Goal: Task Accomplishment & Management: Complete application form

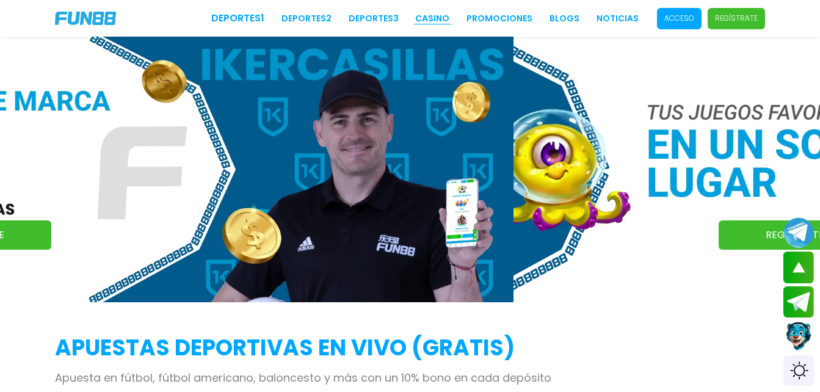
click at [438, 20] on link "CASINO" at bounding box center [432, 18] width 34 height 13
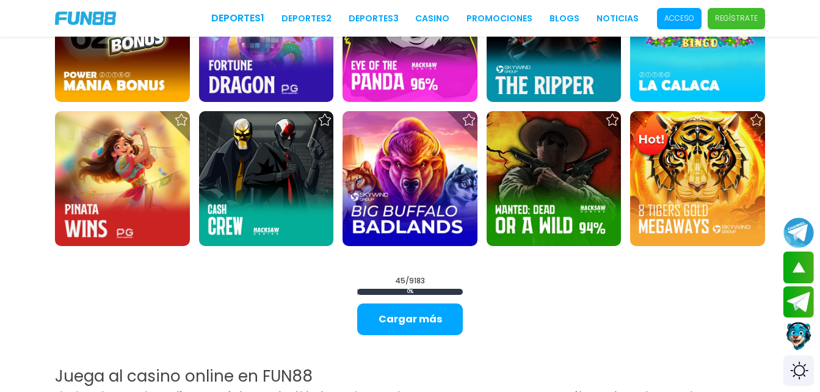
scroll to position [1404, 0]
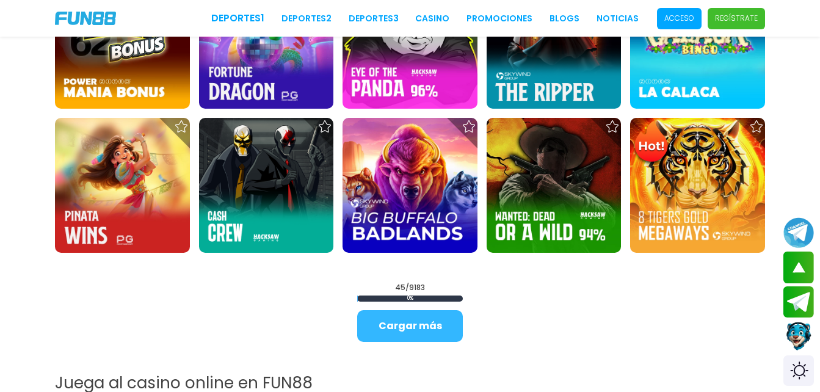
click at [408, 331] on button "Cargar más" at bounding box center [410, 326] width 106 height 32
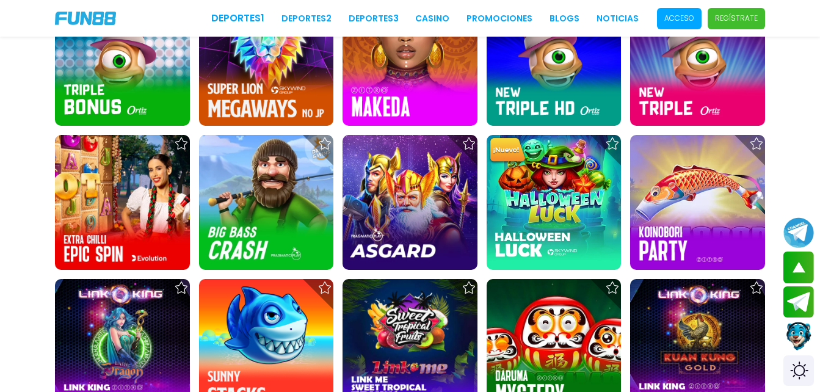
scroll to position [1475, 0]
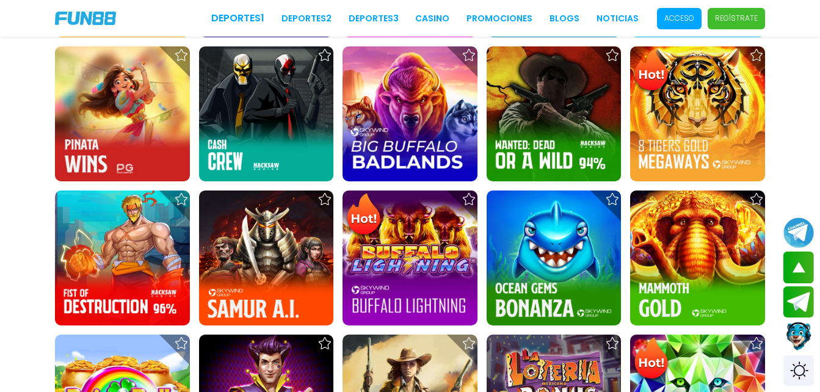
drag, startPoint x: 800, startPoint y: 179, endPoint x: 813, endPoint y: 2, distance: 177.5
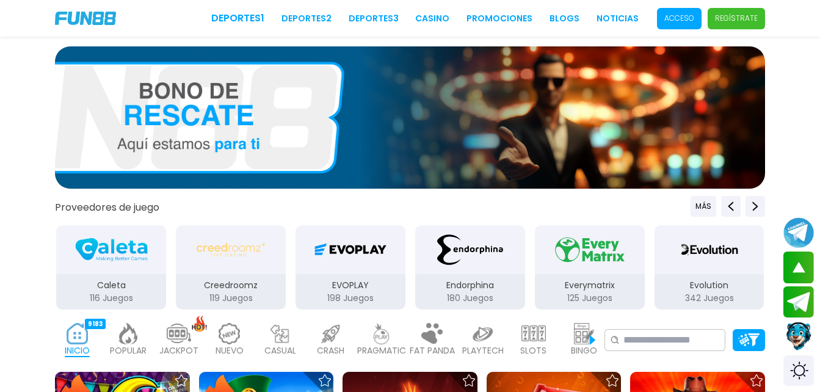
click at [127, 323] on img at bounding box center [128, 333] width 24 height 21
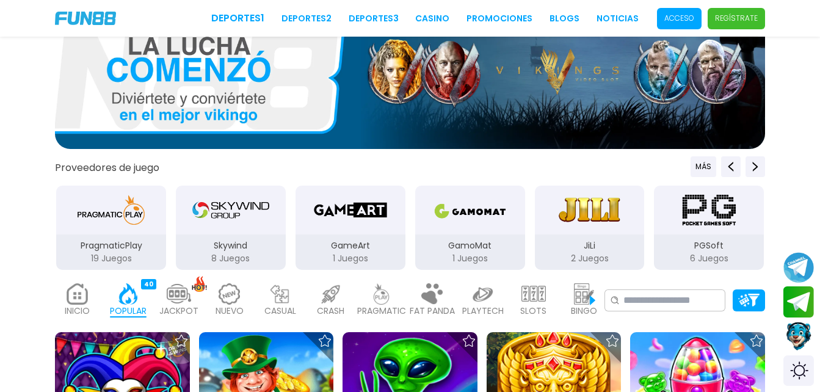
scroll to position [61, 0]
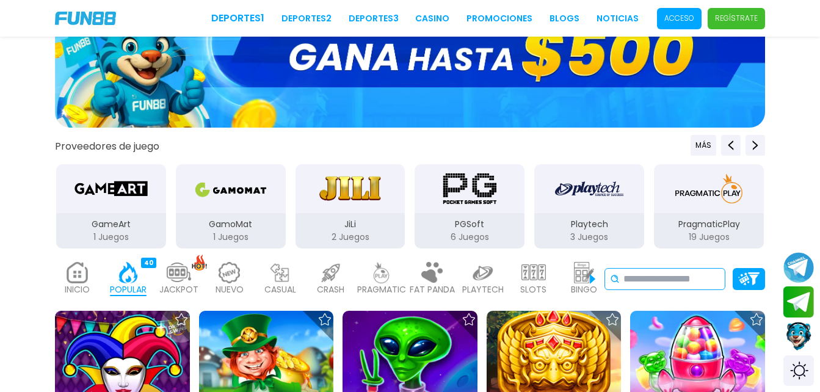
click at [678, 284] on input at bounding box center [671, 279] width 96 height 15
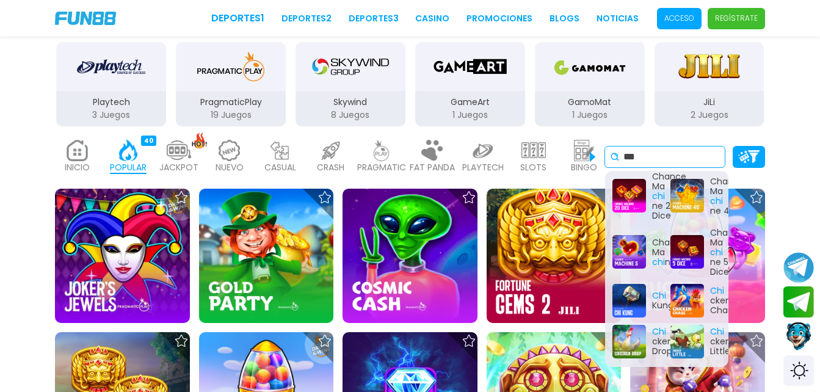
scroll to position [579, 0]
type input "***"
click at [629, 334] on div "Chi cken Drop" at bounding box center [637, 342] width 51 height 34
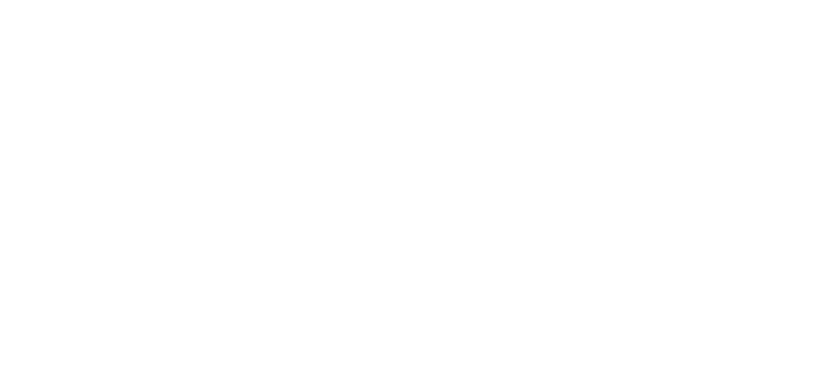
scroll to position [0, 0]
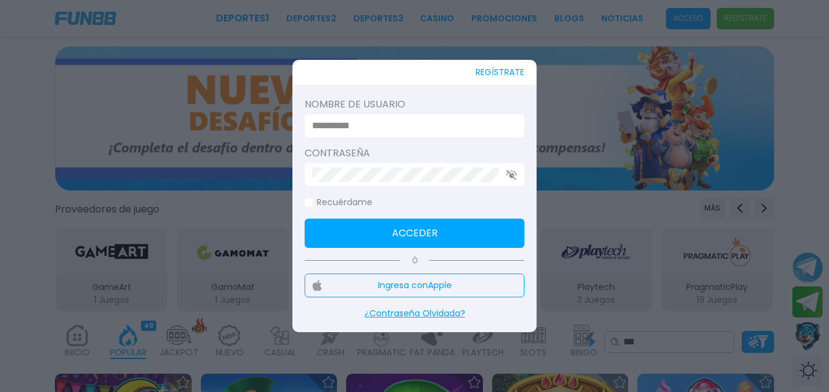
click at [506, 72] on button "REGÍSTRATE" at bounding box center [499, 72] width 49 height 25
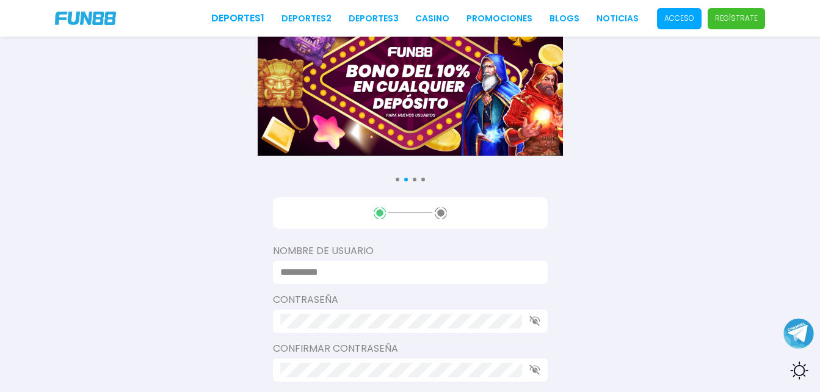
scroll to position [61, 0]
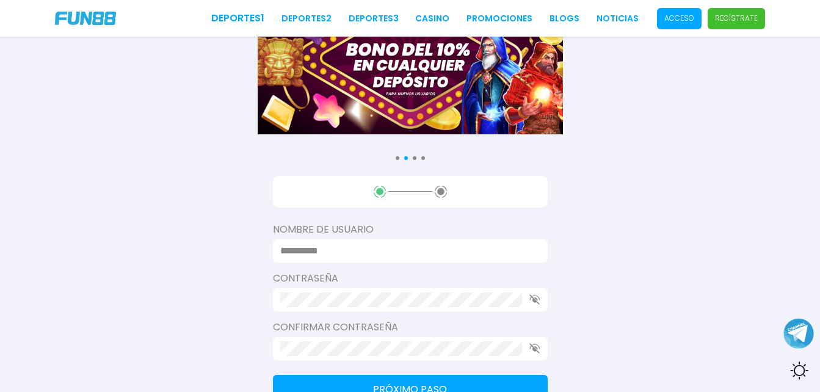
click at [348, 250] on input at bounding box center [406, 251] width 253 height 15
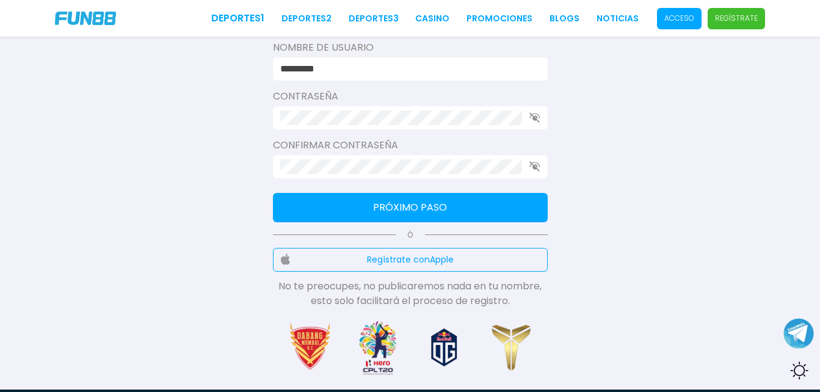
scroll to position [244, 0]
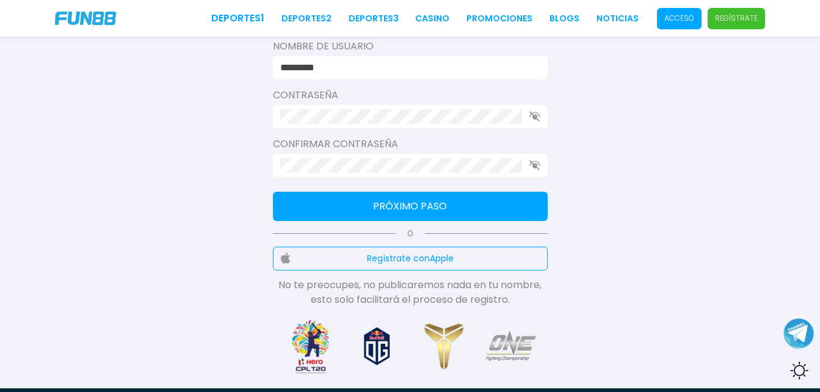
type input "*********"
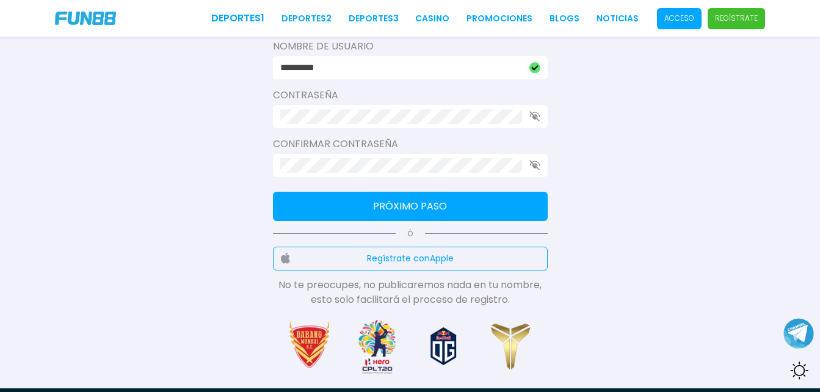
click at [531, 115] on icon "button" at bounding box center [534, 116] width 11 height 10
click at [531, 115] on icon "button" at bounding box center [534, 116] width 11 height 8
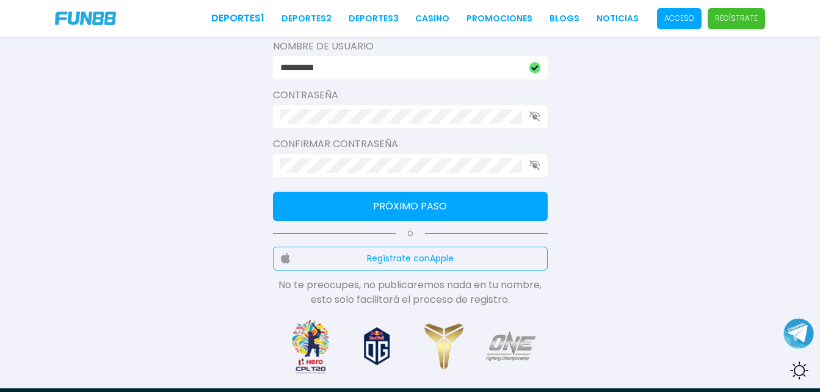
click at [465, 204] on button "Próximo paso" at bounding box center [410, 206] width 275 height 29
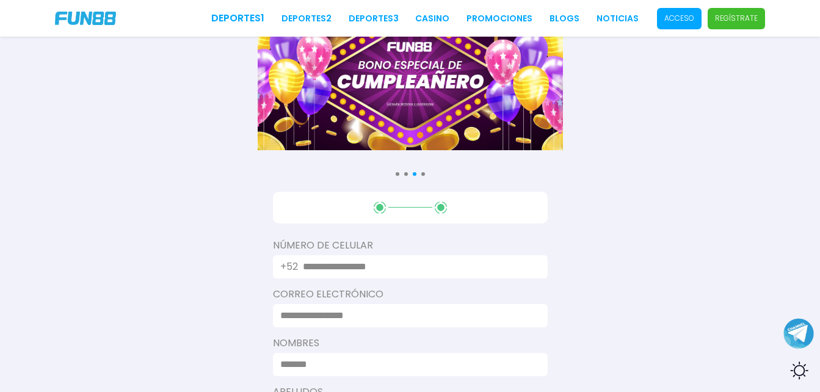
scroll to position [122, 0]
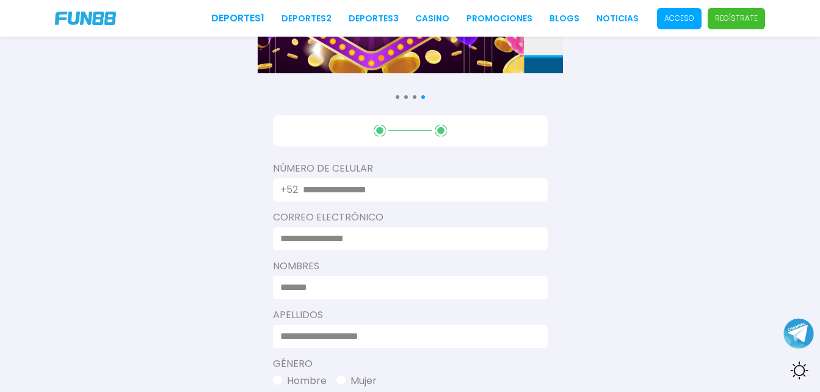
click at [402, 186] on input "text" at bounding box center [418, 190] width 230 height 15
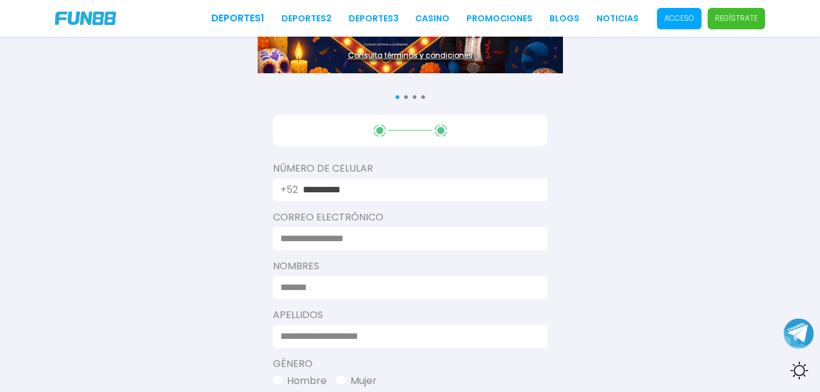
type input "**********"
click at [388, 239] on input at bounding box center [406, 238] width 253 height 15
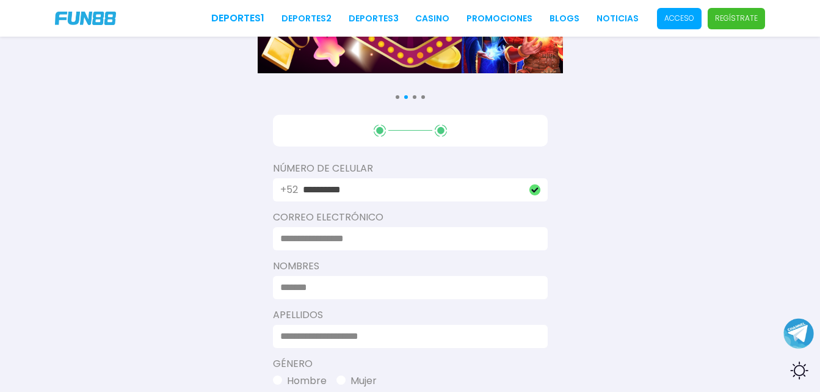
type input "**********"
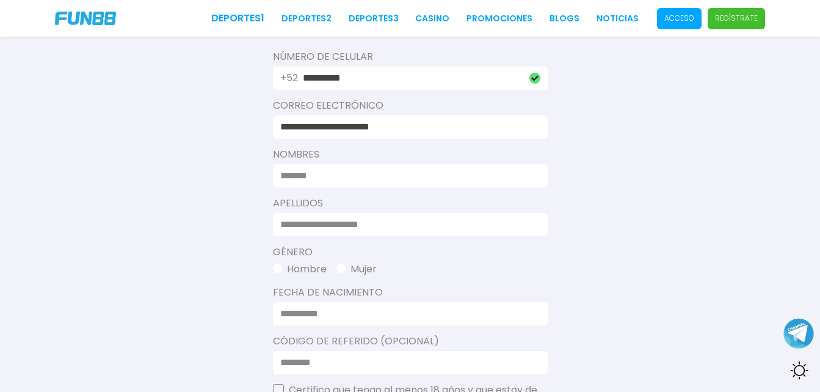
scroll to position [244, 0]
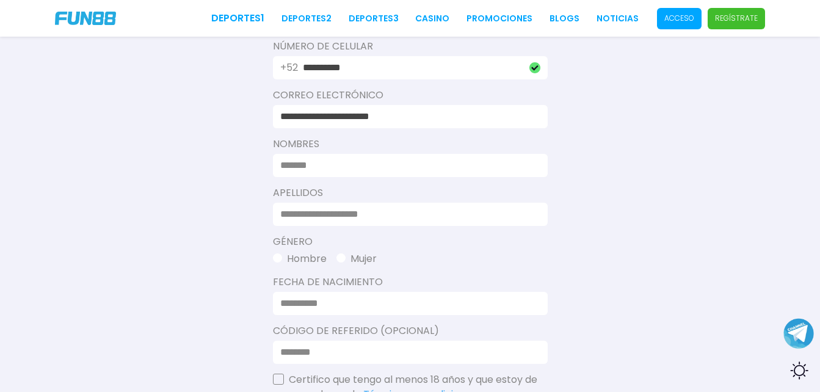
click at [330, 166] on input at bounding box center [406, 165] width 253 height 15
type input "********"
click at [284, 211] on input at bounding box center [406, 214] width 253 height 15
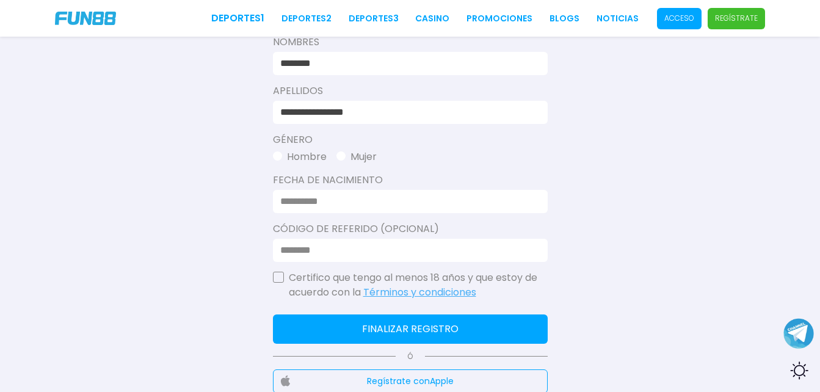
scroll to position [366, 0]
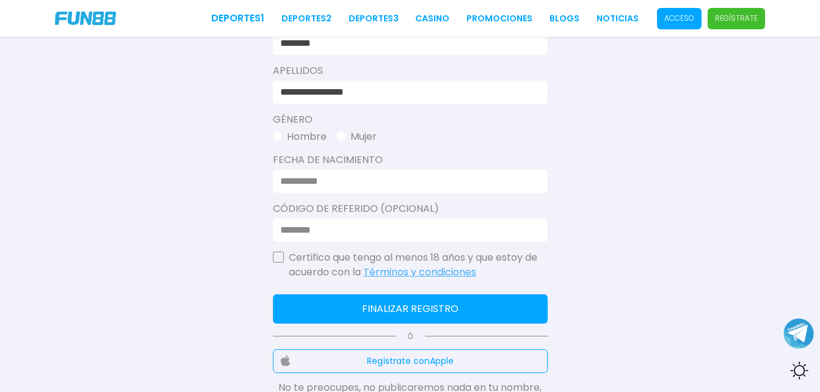
type input "**********"
click at [309, 136] on button "Hombre" at bounding box center [300, 136] width 54 height 15
click at [315, 189] on div at bounding box center [410, 181] width 275 height 23
click at [315, 184] on input at bounding box center [406, 181] width 253 height 15
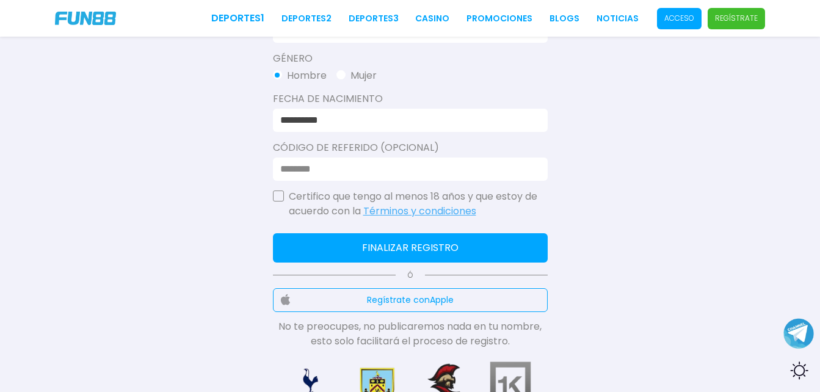
type input "**********"
click at [278, 199] on button "button" at bounding box center [278, 195] width 11 height 11
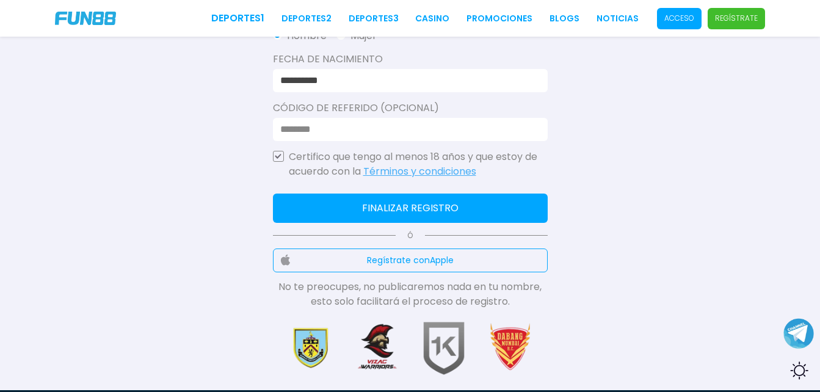
scroll to position [488, 0]
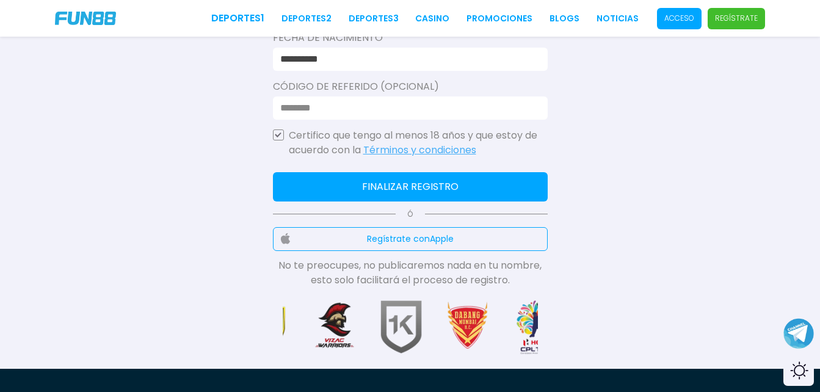
click at [399, 188] on button "Finalizar registro" at bounding box center [410, 186] width 275 height 29
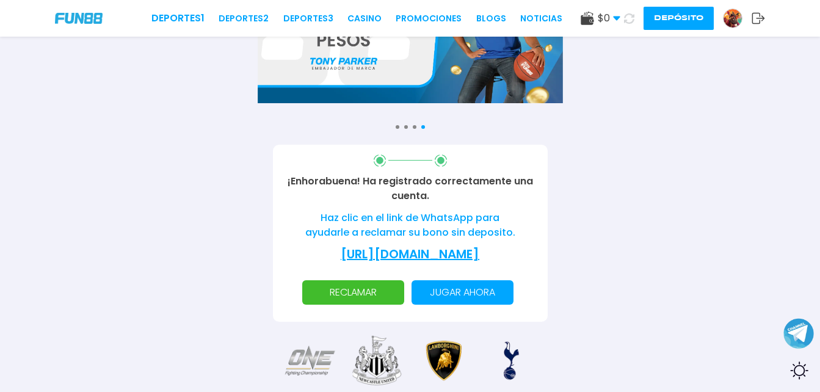
scroll to position [61, 0]
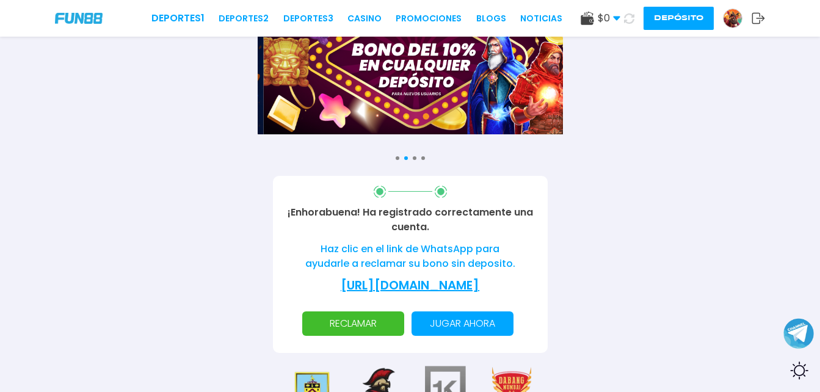
click at [375, 320] on p "RECLAMAR" at bounding box center [352, 323] width 87 height 24
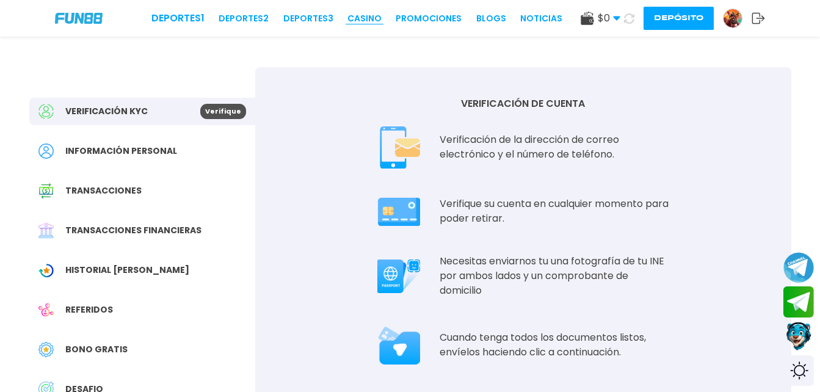
click at [372, 18] on link "CASINO" at bounding box center [364, 18] width 34 height 13
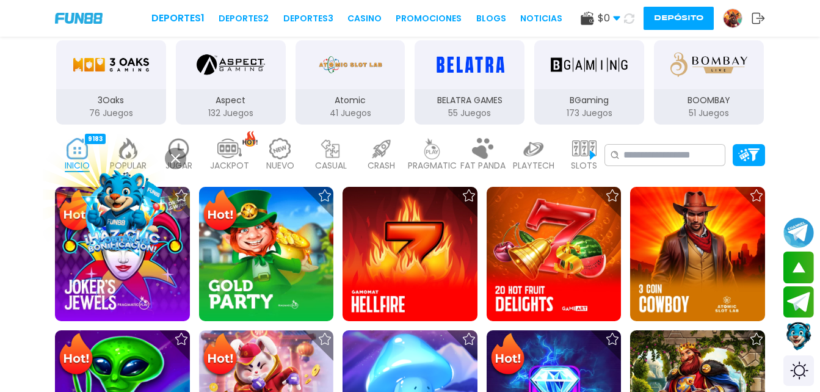
scroll to position [244, 0]
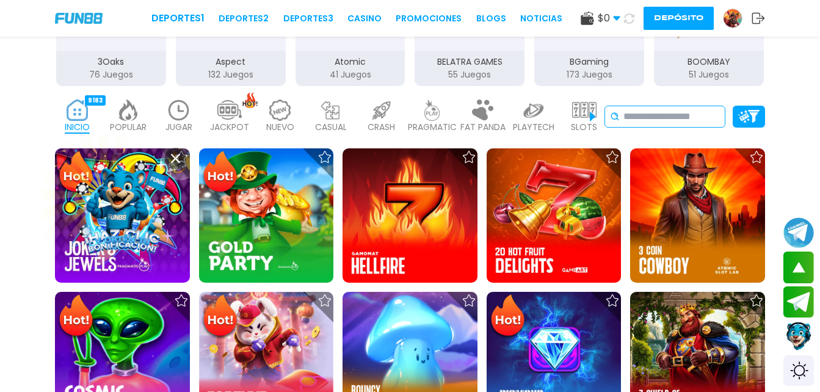
click at [638, 125] on div "No se ha encontrado ningún juego." at bounding box center [664, 117] width 121 height 22
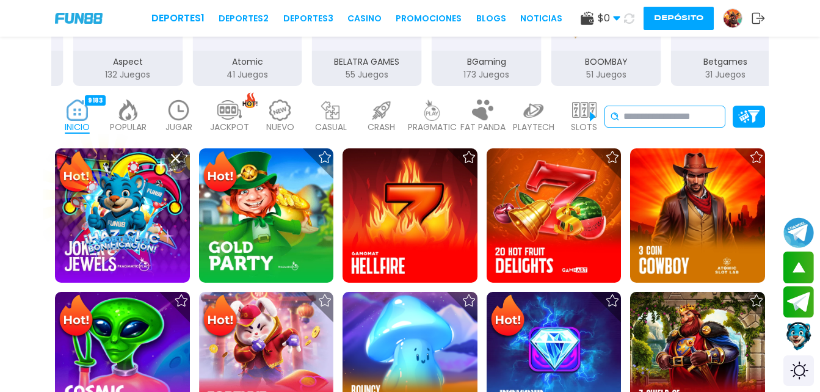
click at [640, 116] on input at bounding box center [671, 116] width 96 height 15
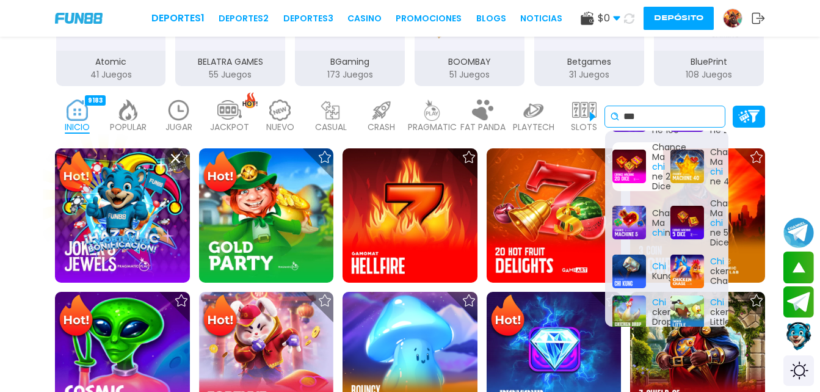
scroll to position [579, 0]
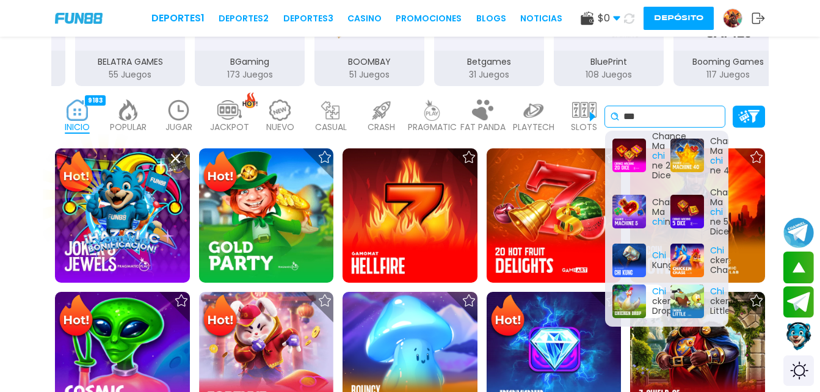
type input "***"
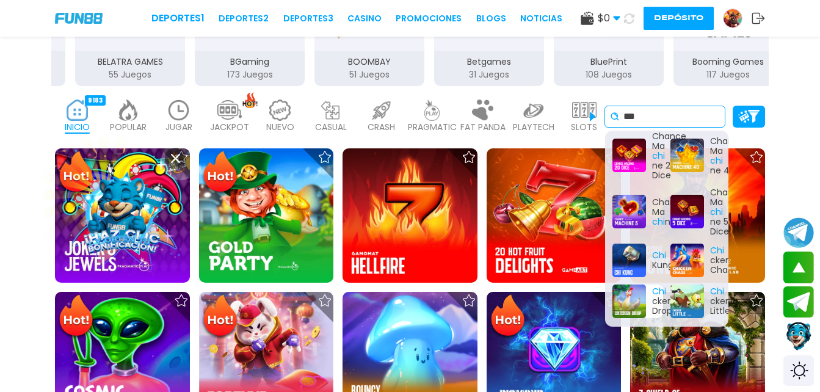
click at [632, 289] on div "Chi cken Drop" at bounding box center [637, 301] width 51 height 34
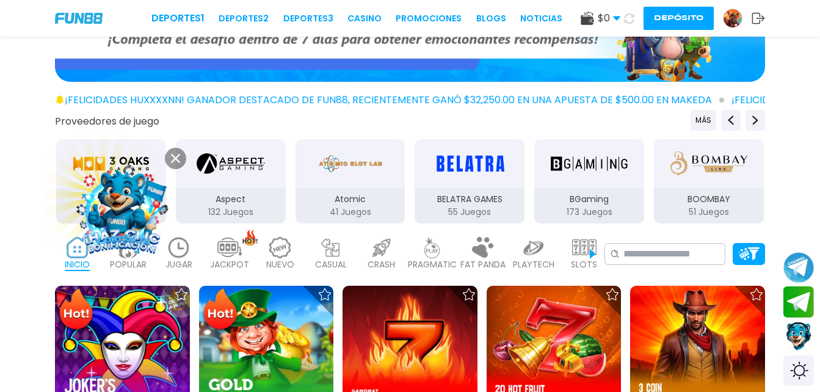
scroll to position [122, 0]
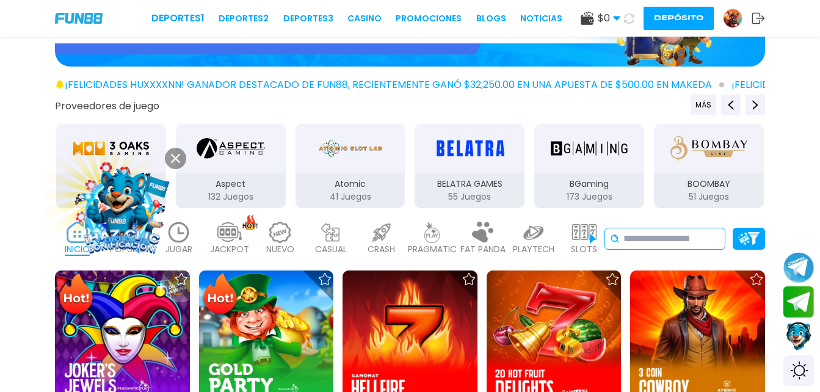
click at [648, 242] on input at bounding box center [671, 238] width 96 height 15
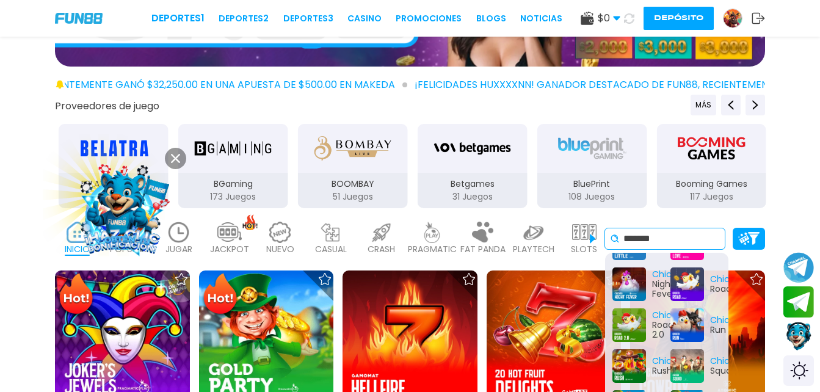
type input "*******"
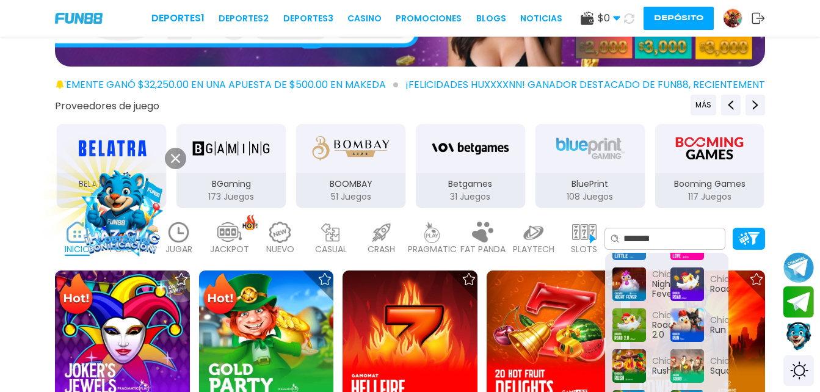
click at [797, 183] on div "Proveedores de juego MÁS 3Oaks 76 Juegos Aspect 132 Juegos Atomic 41 Juegos BEL…" at bounding box center [410, 152] width 820 height 115
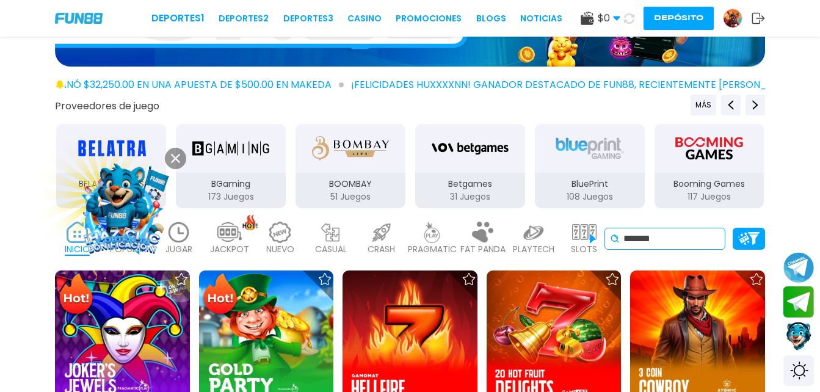
click at [675, 244] on input "*******" at bounding box center [671, 238] width 96 height 15
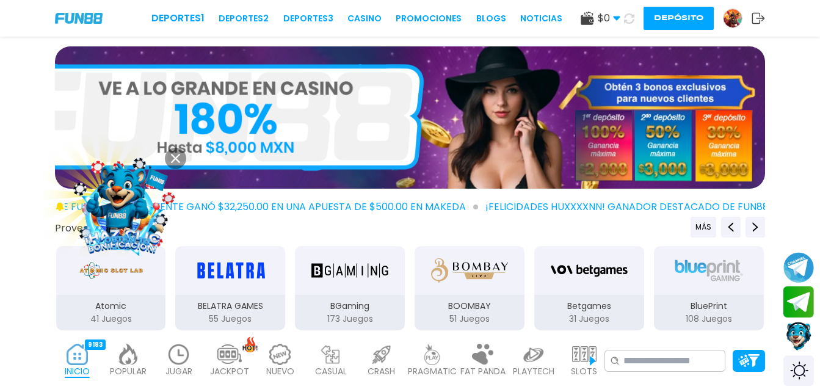
scroll to position [183, 0]
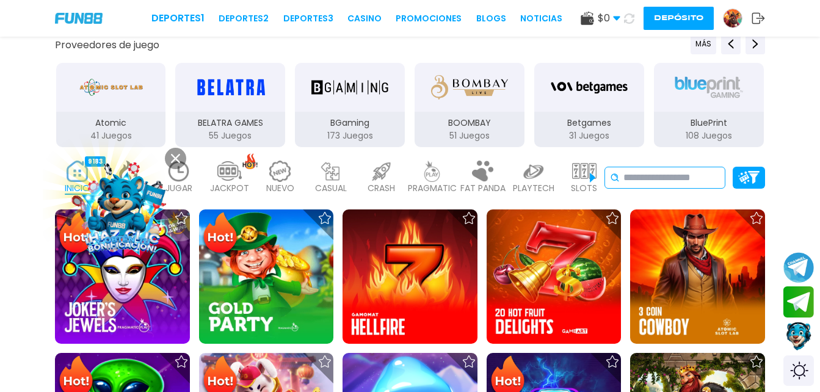
click at [668, 176] on input at bounding box center [671, 177] width 96 height 15
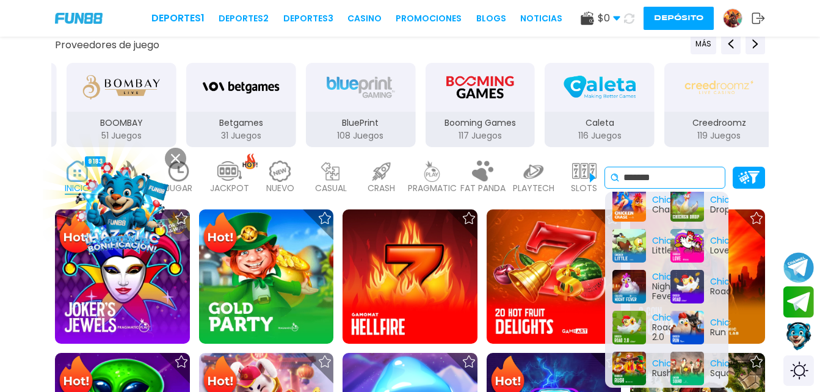
scroll to position [61, 0]
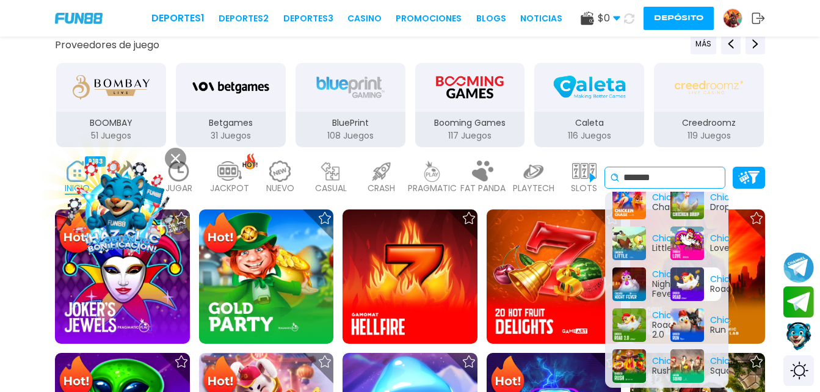
type input "*******"
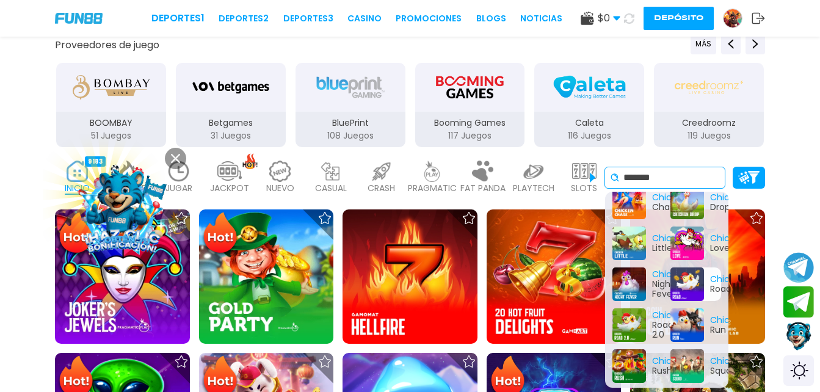
click at [678, 277] on div "Chicken Road" at bounding box center [695, 284] width 51 height 34
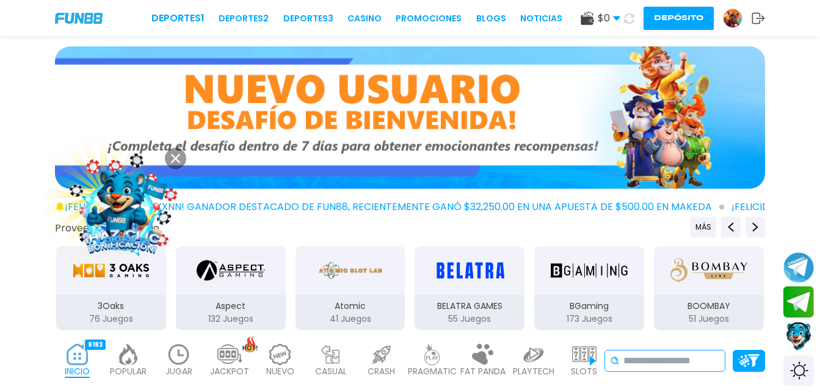
click at [680, 354] on input at bounding box center [671, 360] width 96 height 15
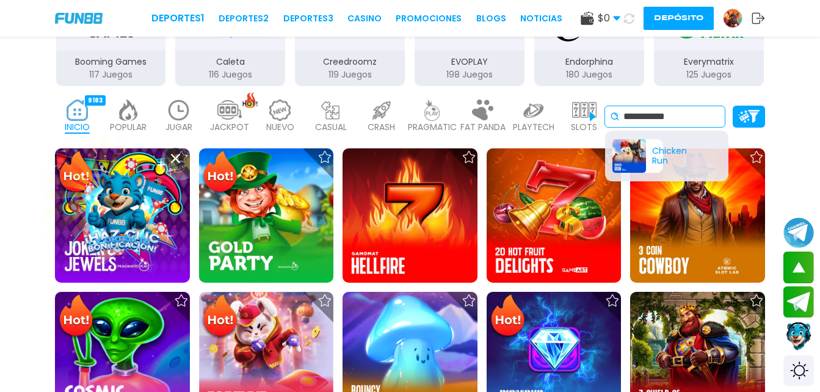
type input "**********"
click at [629, 151] on div "Chicken Run" at bounding box center [637, 156] width 51 height 34
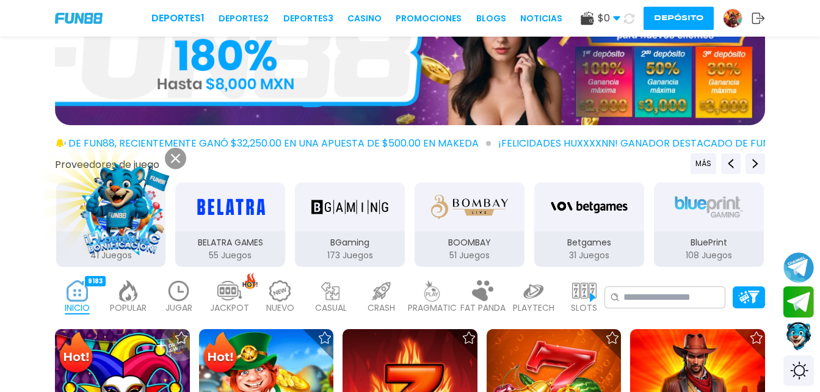
scroll to position [122, 0]
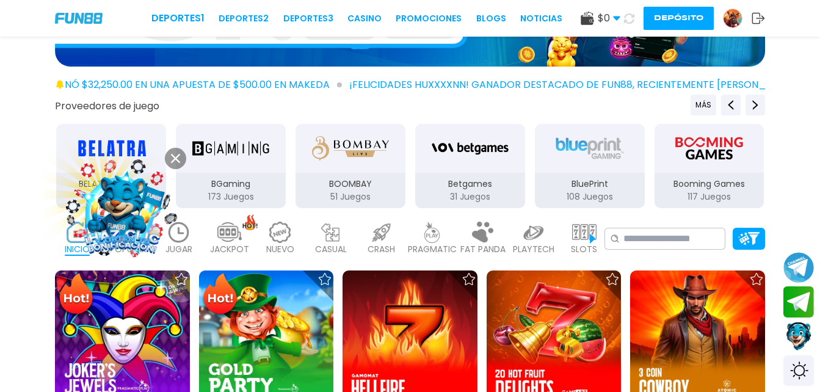
click at [178, 161] on use at bounding box center [175, 158] width 9 height 9
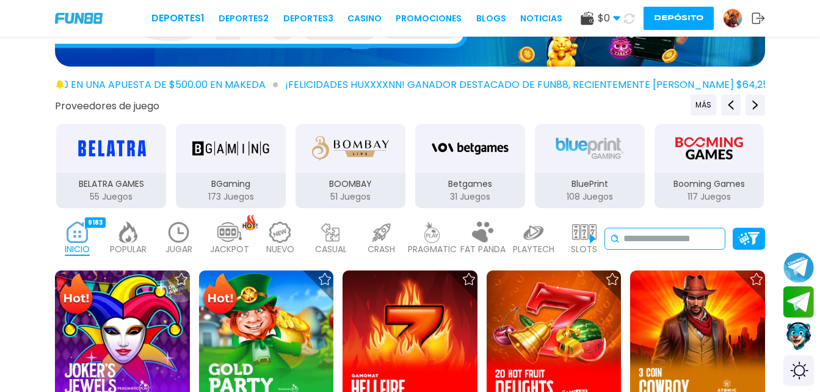
click at [657, 232] on input at bounding box center [671, 238] width 96 height 15
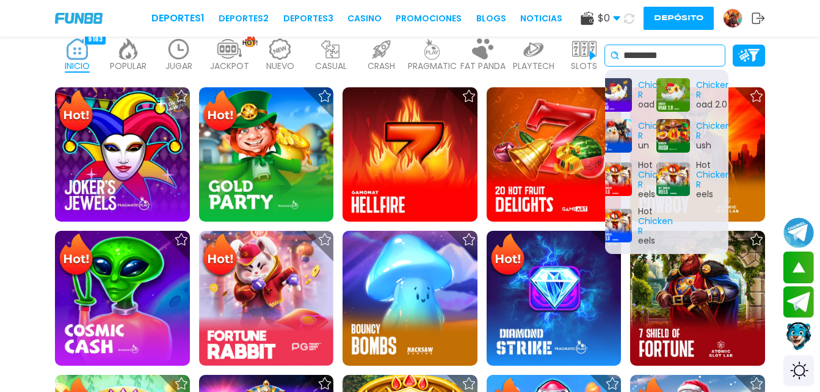
scroll to position [0, 16]
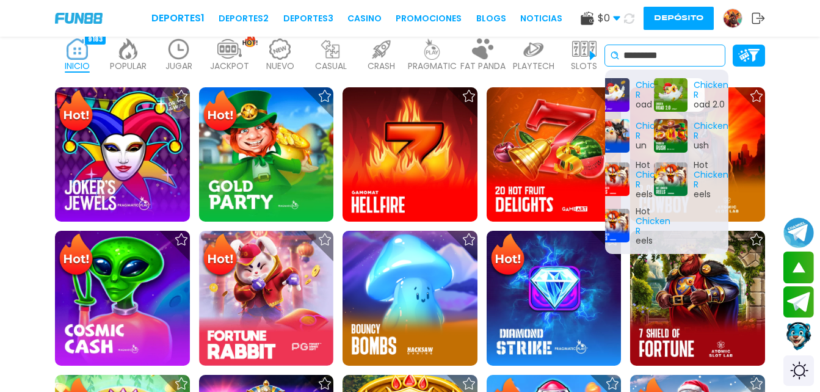
type input "*********"
click at [703, 87] on div "Chicken R oad 2.0" at bounding box center [679, 95] width 51 height 34
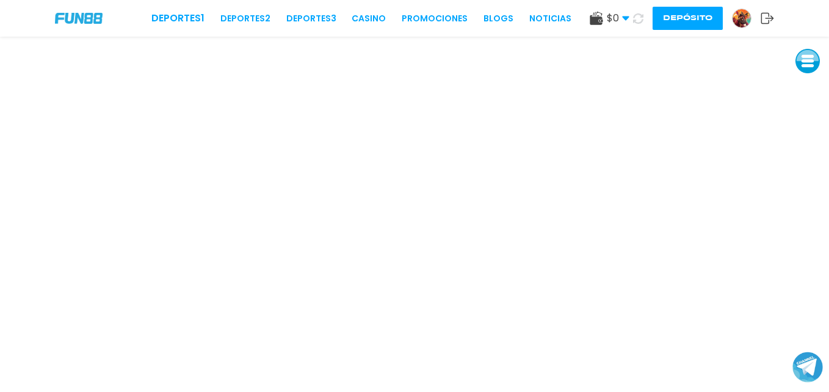
click at [743, 21] on img at bounding box center [741, 18] width 18 height 18
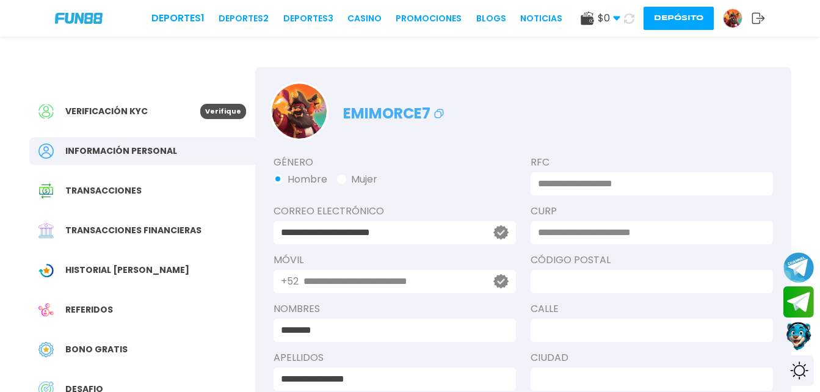
click at [93, 108] on span "Verificación KYC" at bounding box center [106, 111] width 82 height 13
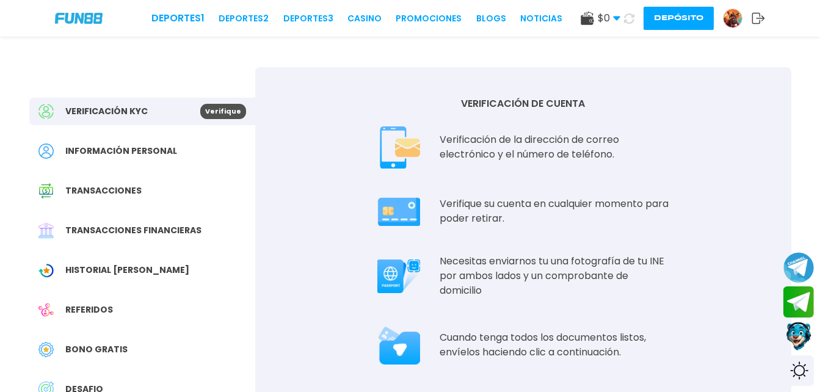
click at [97, 154] on span "Información personal" at bounding box center [121, 151] width 112 height 13
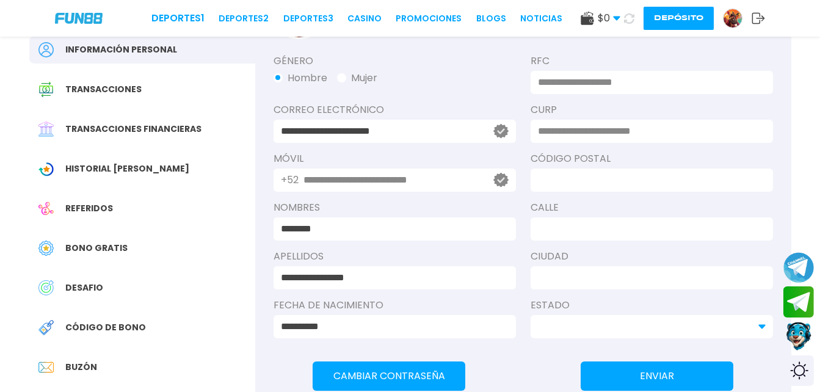
scroll to position [122, 0]
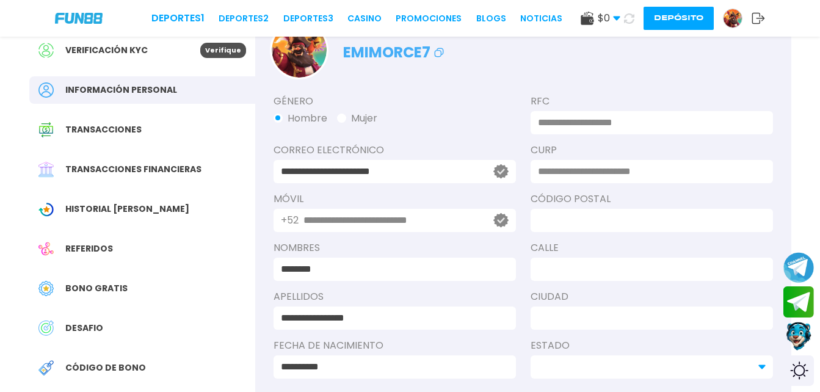
click at [133, 56] on span "Verificación KYC" at bounding box center [106, 50] width 82 height 13
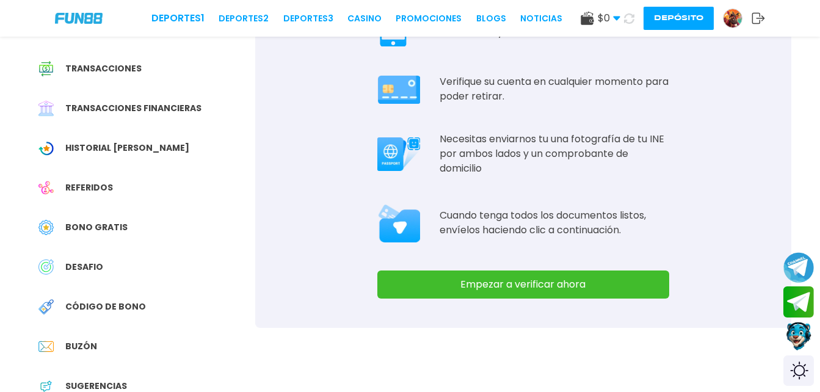
click at [524, 282] on button "Empezar a verificar ahora" at bounding box center [523, 284] width 292 height 28
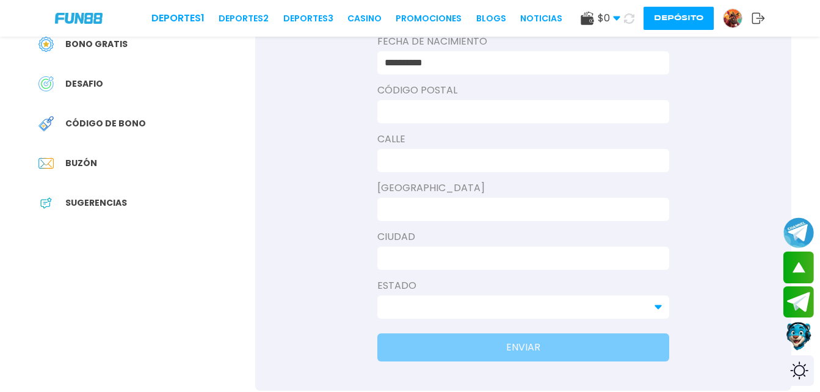
scroll to position [244, 0]
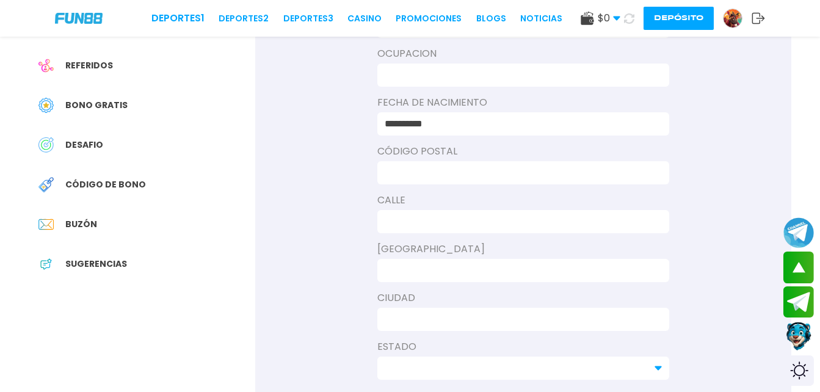
click at [488, 171] on input at bounding box center [520, 172] width 270 height 15
type input "*****"
click at [423, 225] on input at bounding box center [520, 221] width 270 height 15
type input "*"
type input "**********"
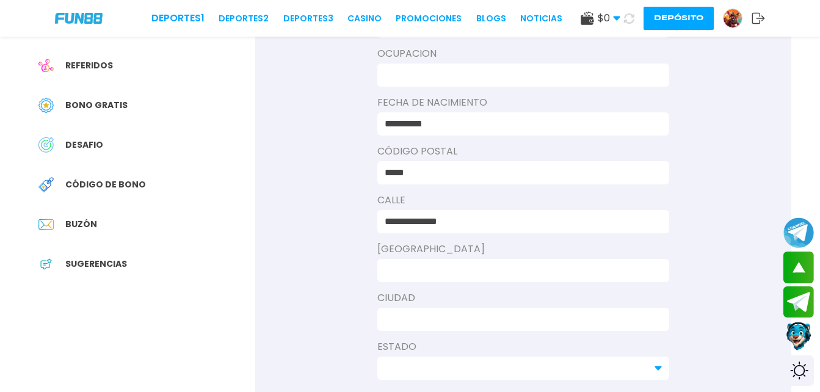
click at [424, 244] on label "[GEOGRAPHIC_DATA]" at bounding box center [523, 249] width 292 height 15
click at [438, 250] on label "[GEOGRAPHIC_DATA]" at bounding box center [523, 249] width 292 height 15
click at [418, 272] on input at bounding box center [520, 270] width 270 height 15
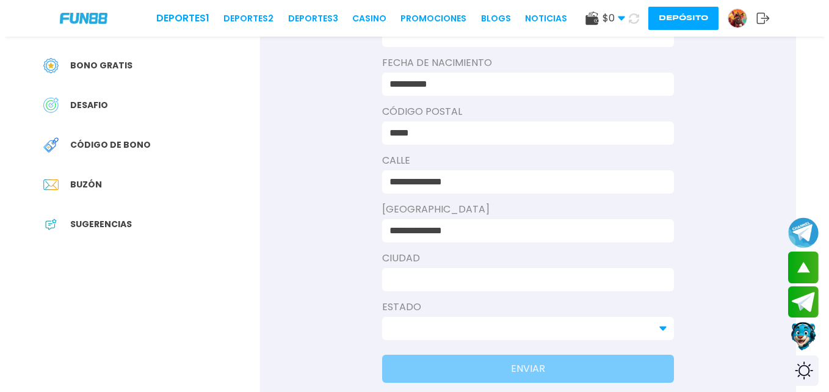
scroll to position [305, 0]
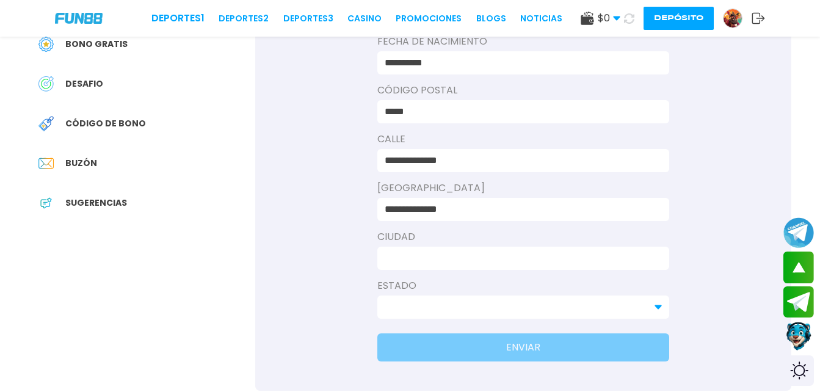
type input "**********"
click at [421, 255] on input at bounding box center [520, 258] width 270 height 15
type input "******"
click at [432, 297] on div at bounding box center [523, 306] width 292 height 23
click at [440, 309] on input at bounding box center [516, 307] width 262 height 15
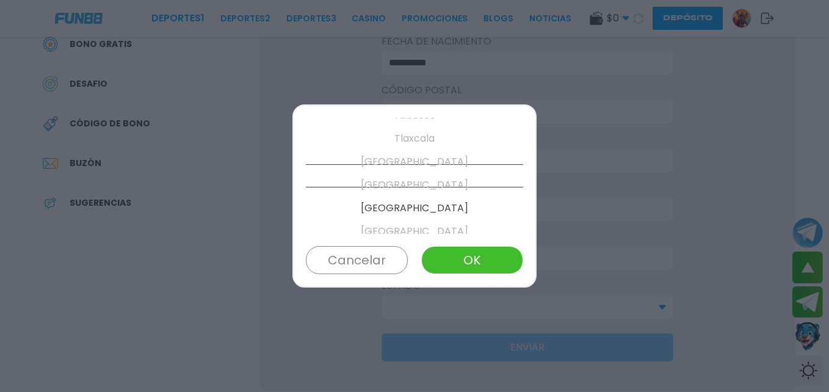
scroll to position [649, 0]
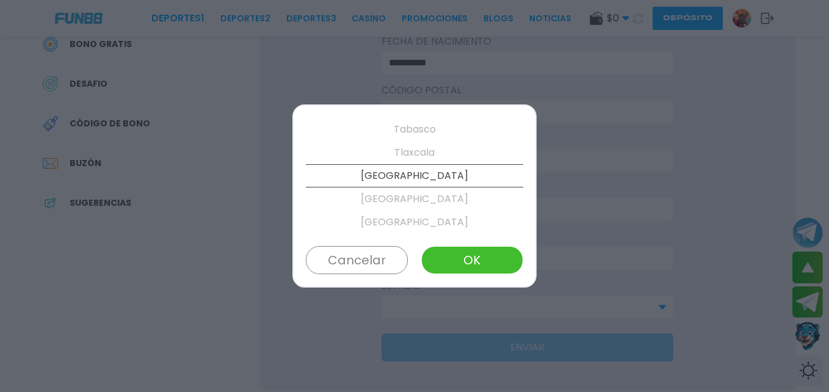
click at [431, 194] on p "[GEOGRAPHIC_DATA]" at bounding box center [414, 198] width 217 height 23
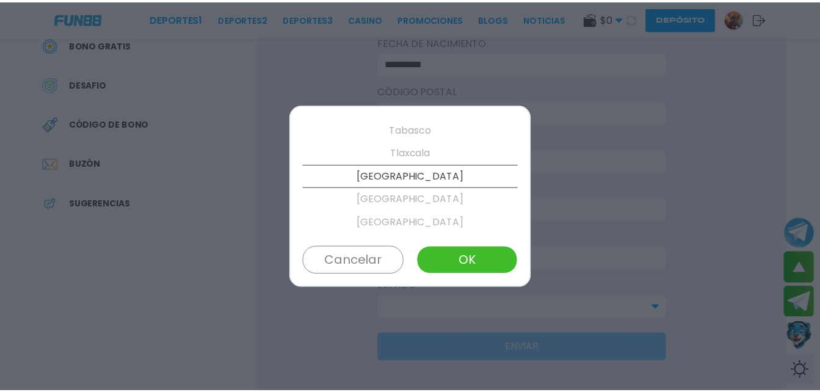
scroll to position [673, 0]
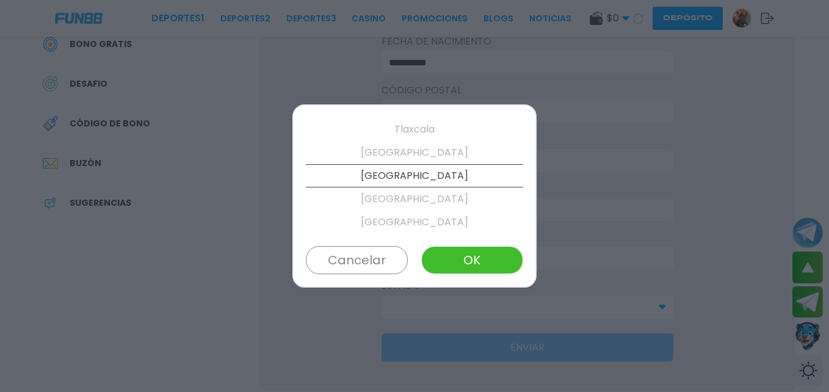
click at [469, 254] on button "OK" at bounding box center [472, 260] width 102 height 28
type input "********"
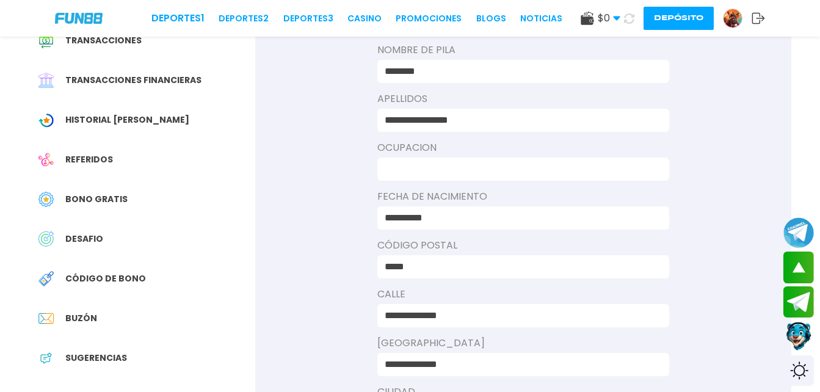
scroll to position [122, 0]
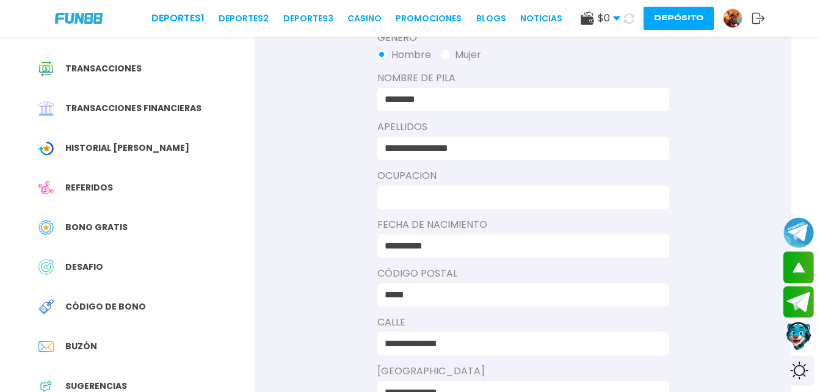
click at [488, 198] on input at bounding box center [520, 197] width 270 height 15
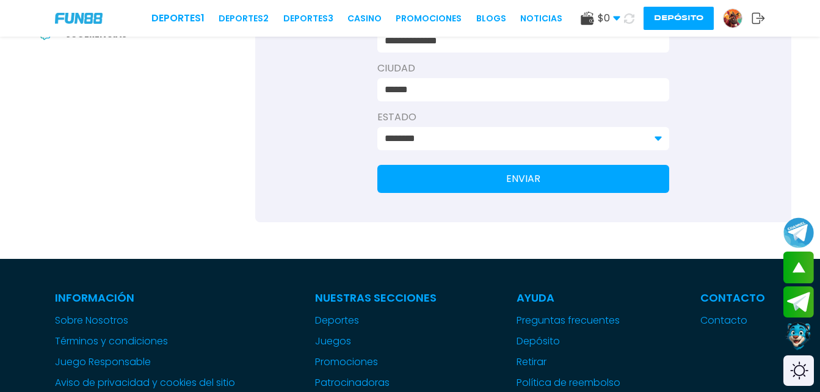
scroll to position [366, 0]
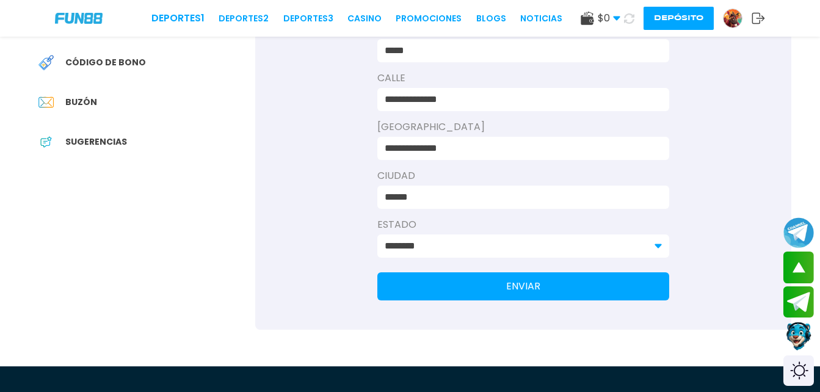
type input "**********"
click at [544, 290] on button "ENVIAR" at bounding box center [523, 286] width 292 height 28
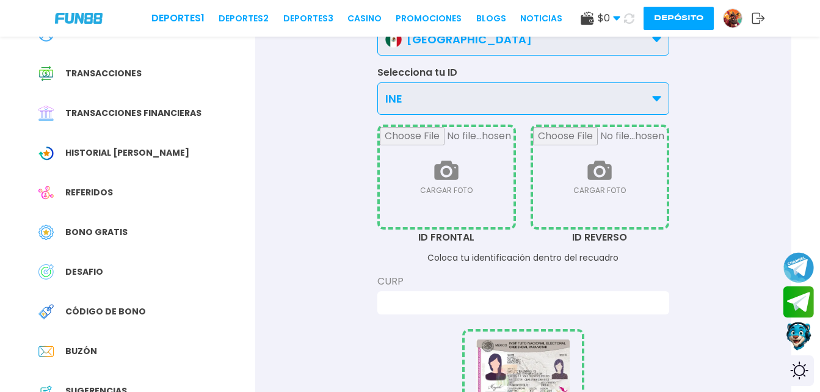
scroll to position [122, 0]
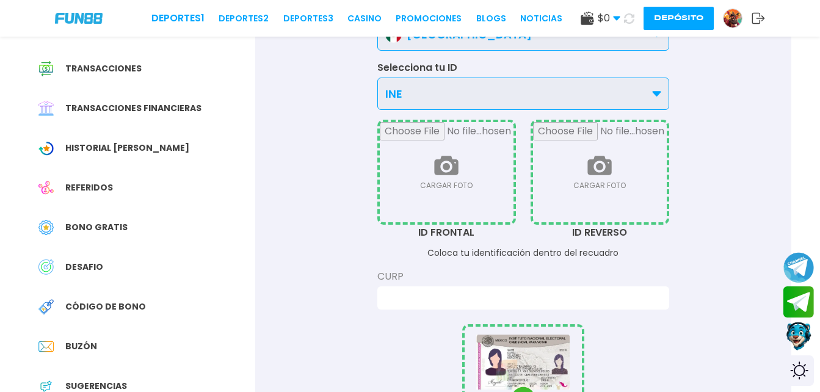
type input "**********"
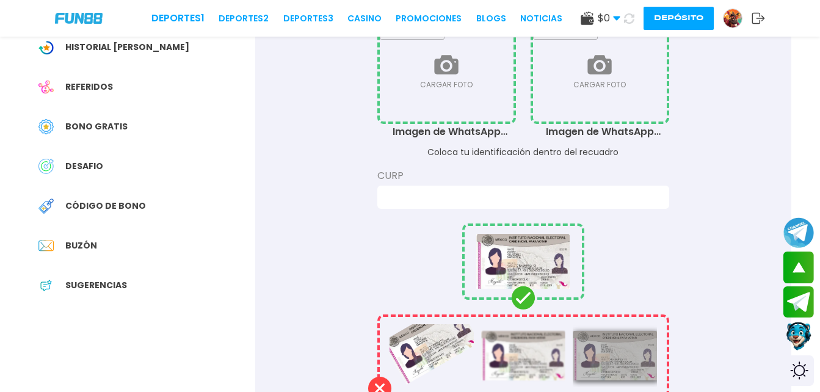
scroll to position [244, 0]
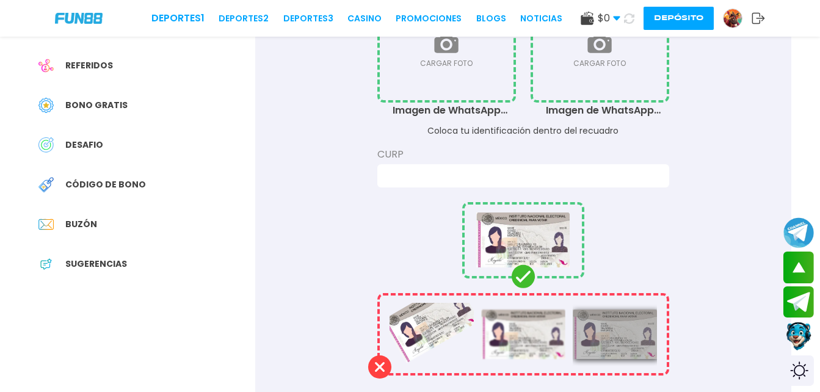
click at [524, 175] on input at bounding box center [520, 175] width 270 height 15
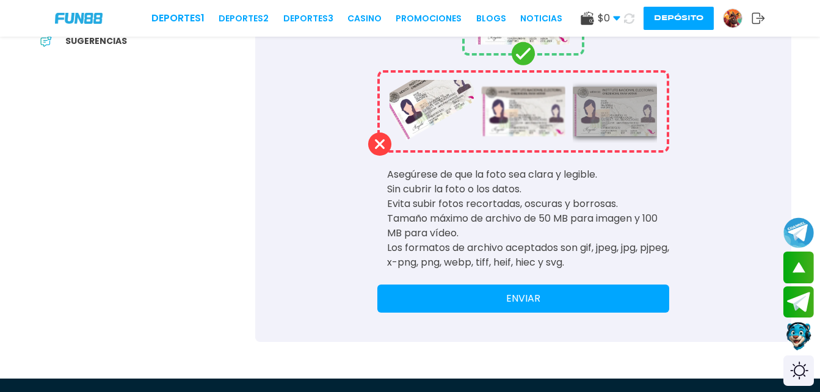
scroll to position [488, 0]
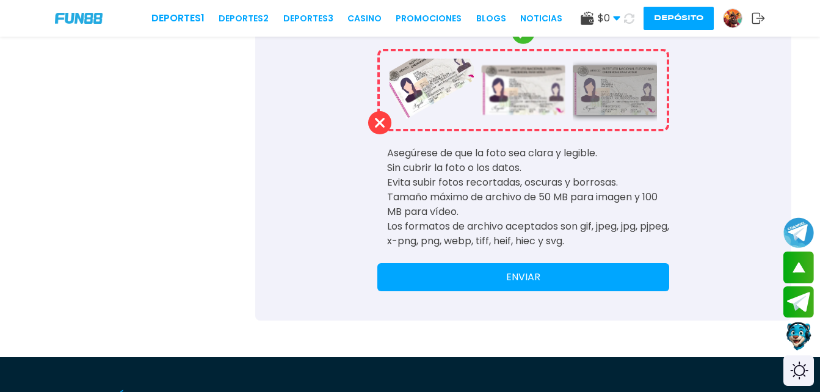
type input "**********"
click at [587, 282] on button "ENVIAR" at bounding box center [523, 277] width 292 height 28
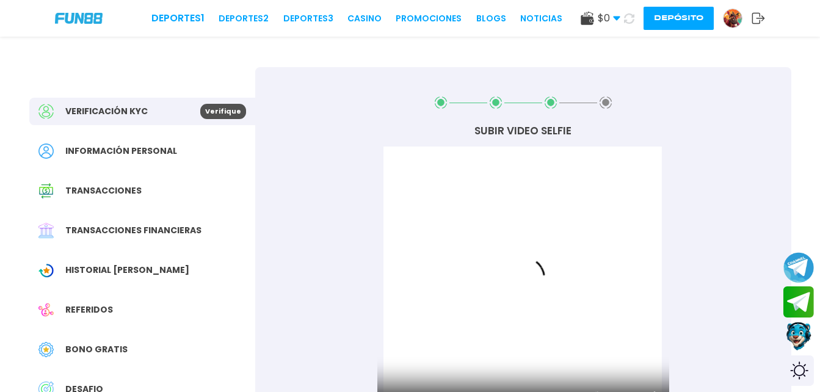
scroll to position [122, 0]
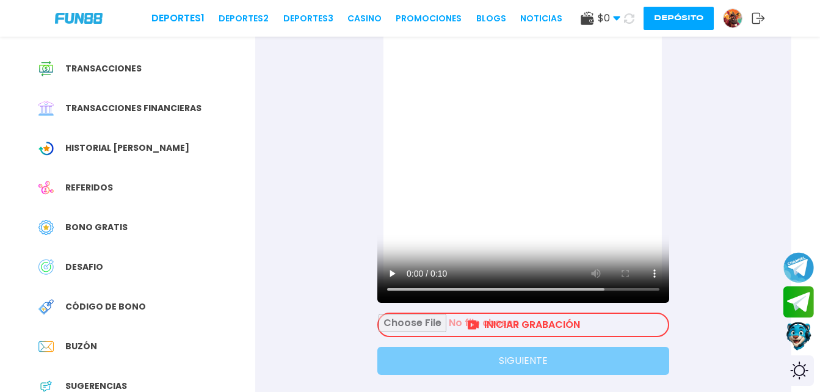
click at [582, 324] on input "file" at bounding box center [522, 325] width 289 height 22
click at [537, 320] on input "file" at bounding box center [522, 325] width 289 height 22
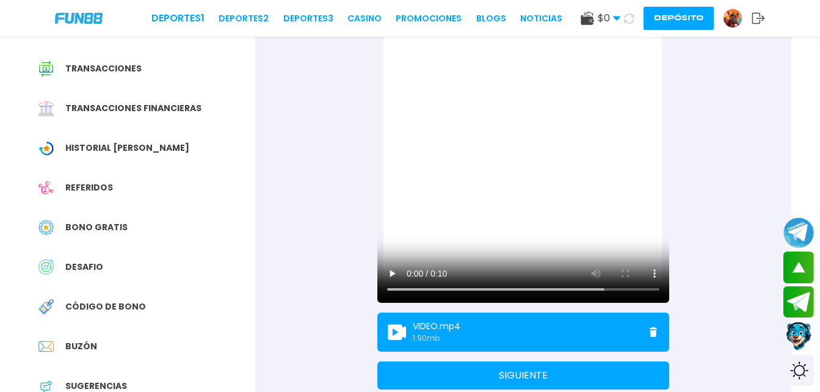
click at [569, 377] on button "SIGUIENTE" at bounding box center [523, 375] width 292 height 28
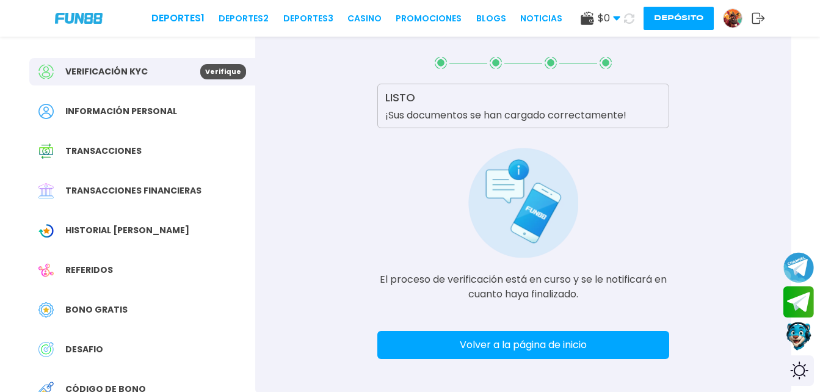
scroll to position [61, 0]
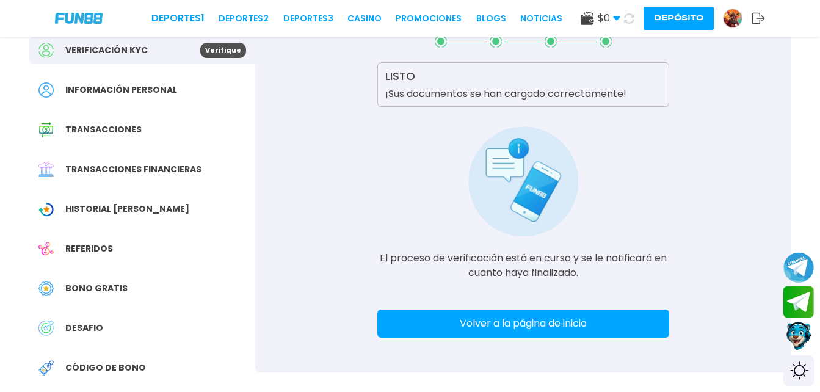
click at [568, 327] on button "Volver a la página de inicio" at bounding box center [523, 323] width 292 height 28
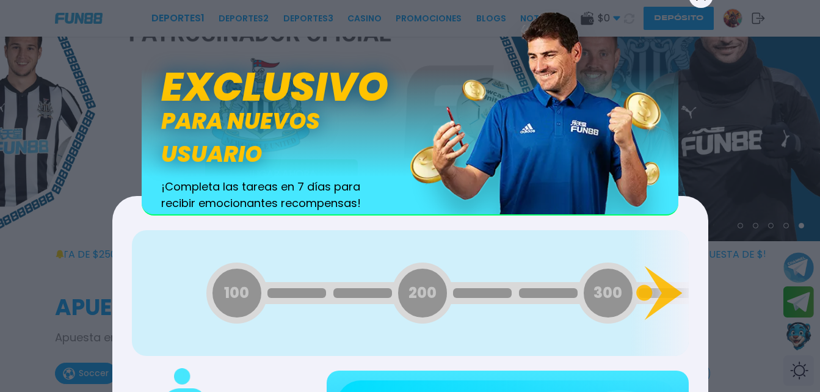
scroll to position [7, 0]
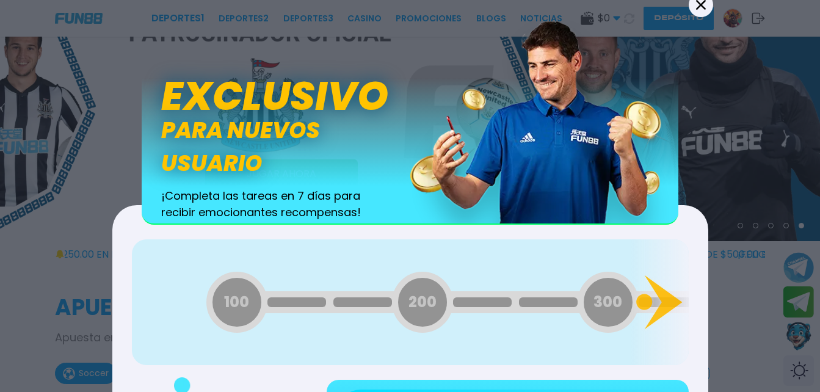
click at [698, 13] on button "Back" at bounding box center [701, 5] width 24 height 24
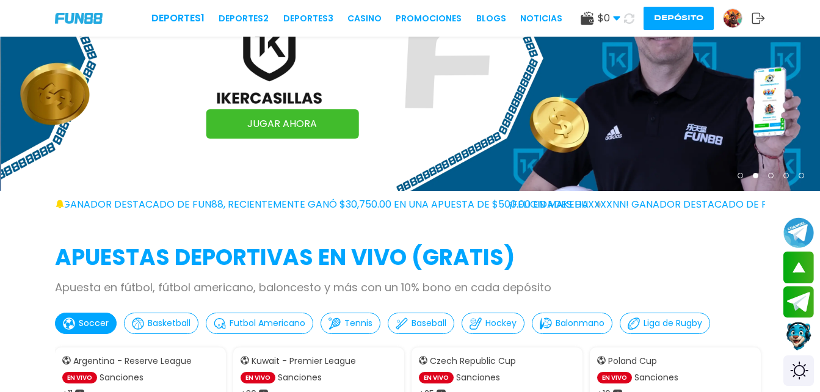
scroll to position [0, 0]
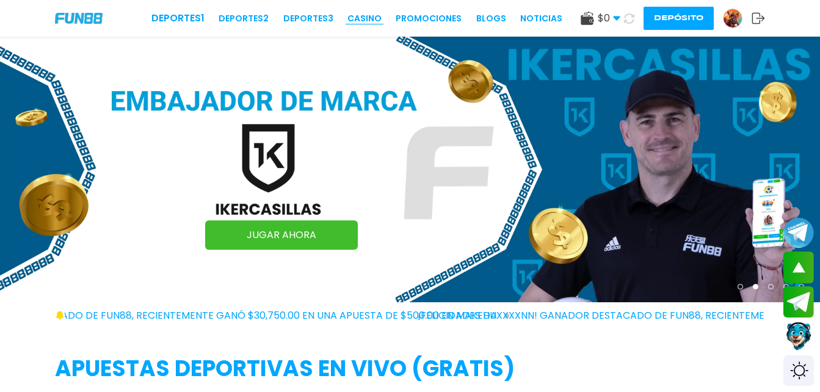
click at [365, 16] on link "CASINO" at bounding box center [364, 18] width 34 height 13
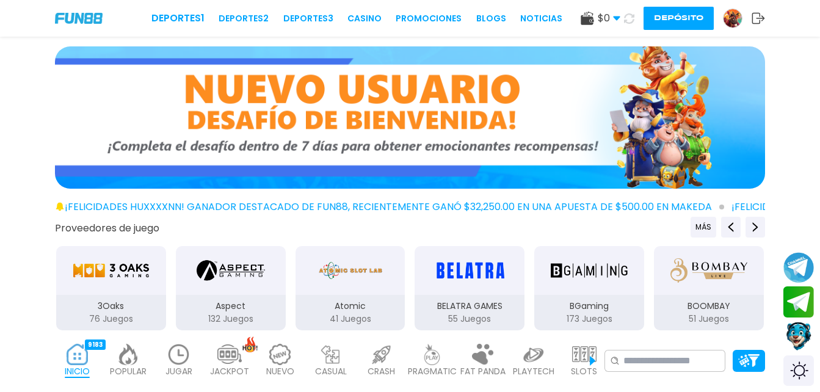
click at [615, 20] on icon at bounding box center [616, 18] width 7 height 7
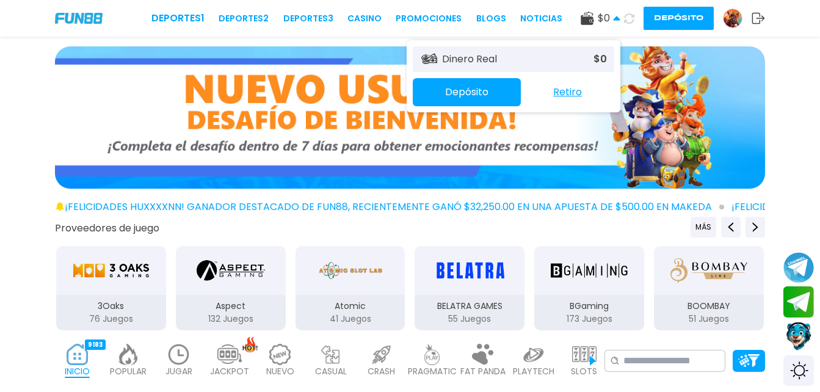
click at [615, 20] on use at bounding box center [616, 18] width 7 height 4
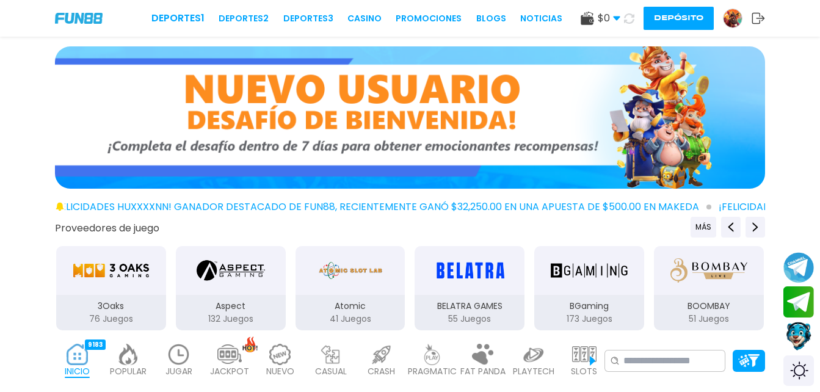
click at [732, 15] on img at bounding box center [732, 18] width 18 height 18
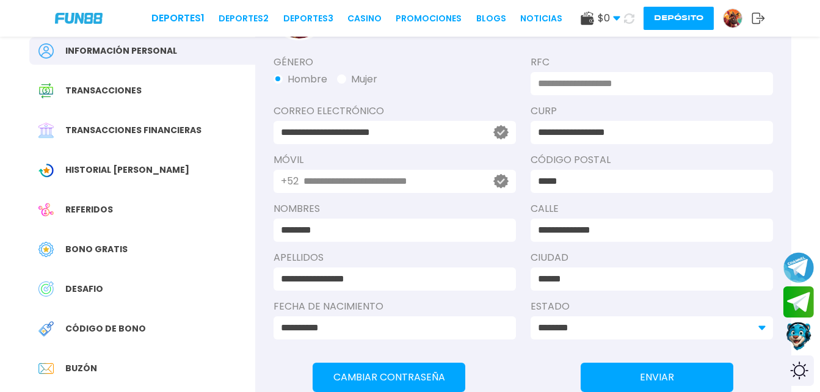
scroll to position [122, 0]
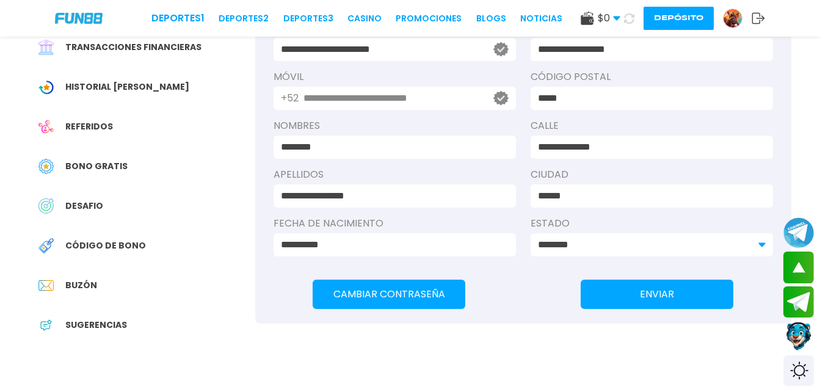
click at [113, 172] on span "Bono Gratis" at bounding box center [96, 166] width 62 height 13
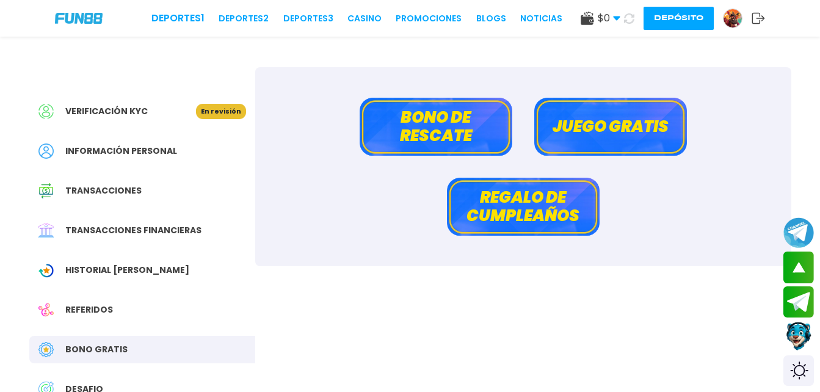
click at [448, 121] on button "Bono de rescate" at bounding box center [436, 127] width 153 height 58
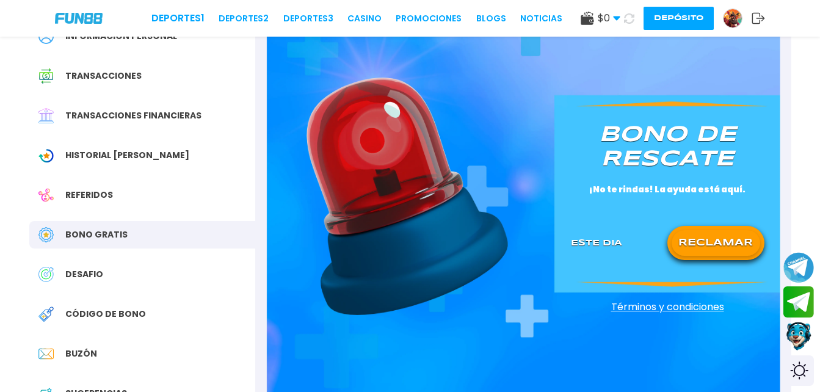
scroll to position [122, 0]
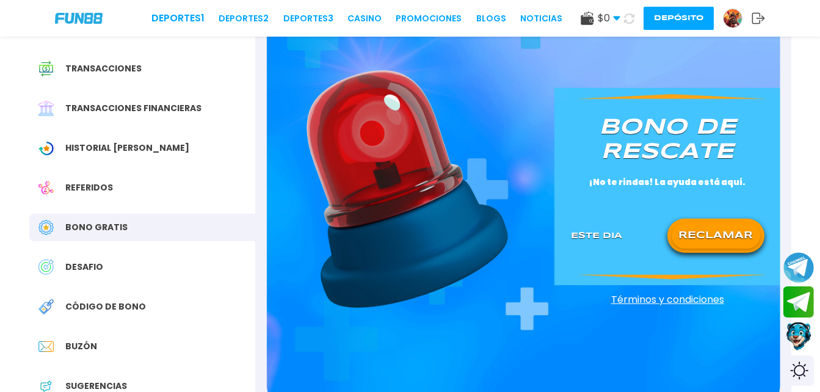
click at [712, 234] on button "RECLAMAR" at bounding box center [715, 236] width 89 height 26
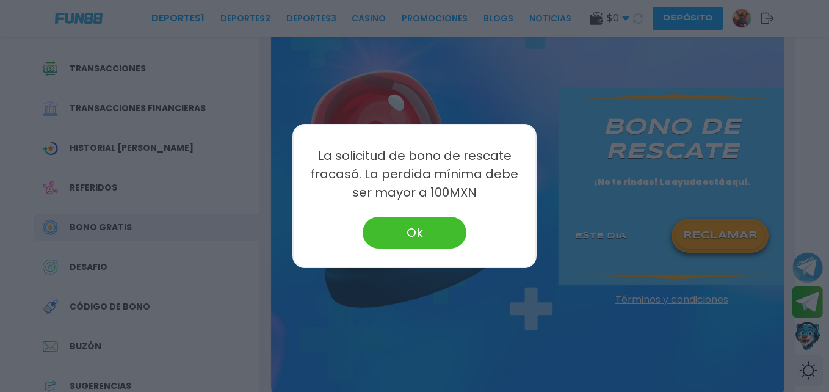
click at [410, 236] on button "Ok" at bounding box center [415, 233] width 104 height 32
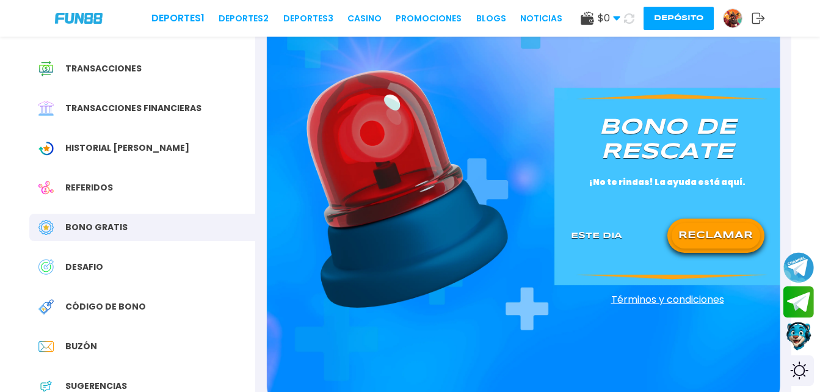
click at [102, 224] on span "Bono Gratis" at bounding box center [96, 227] width 62 height 13
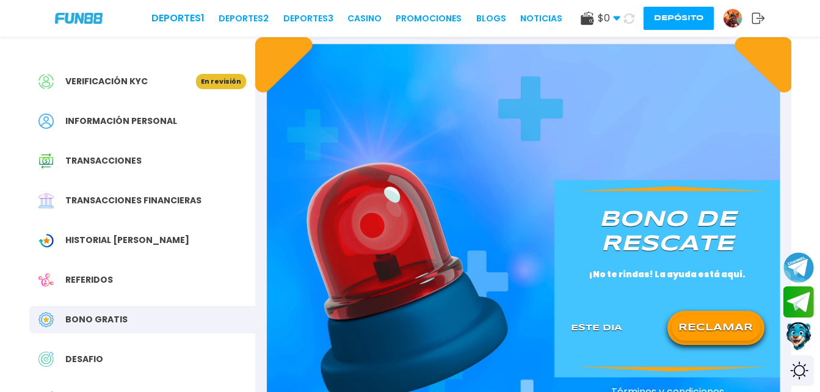
scroll to position [0, 0]
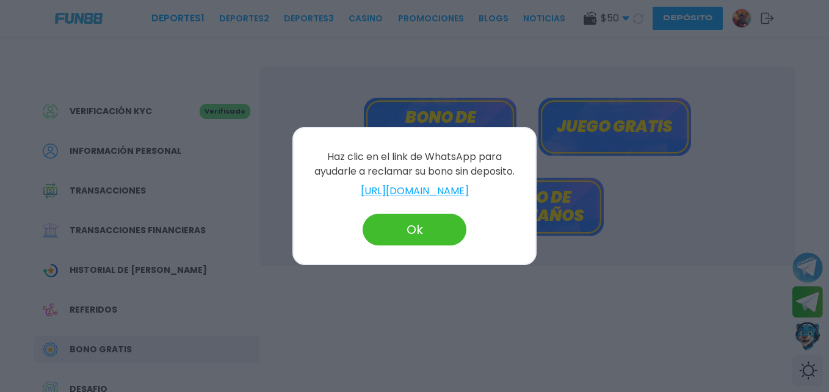
click at [410, 191] on link "https://wa.me/message/JOD2DCIQHYM4E1" at bounding box center [414, 191] width 217 height 15
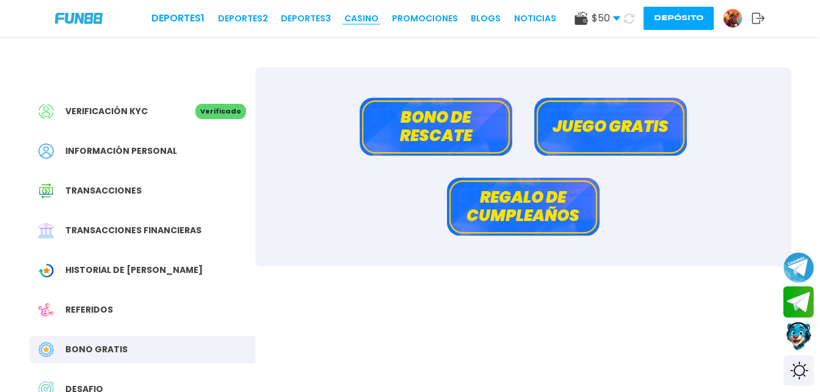
click at [363, 18] on link "CASINO" at bounding box center [361, 18] width 34 height 13
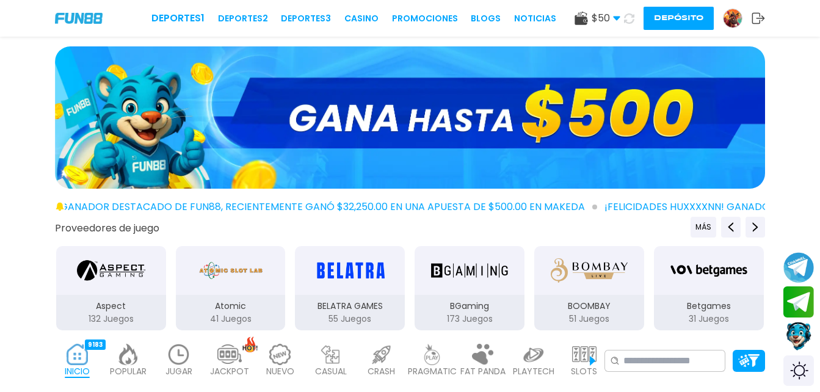
click at [613, 20] on icon at bounding box center [616, 18] width 7 height 7
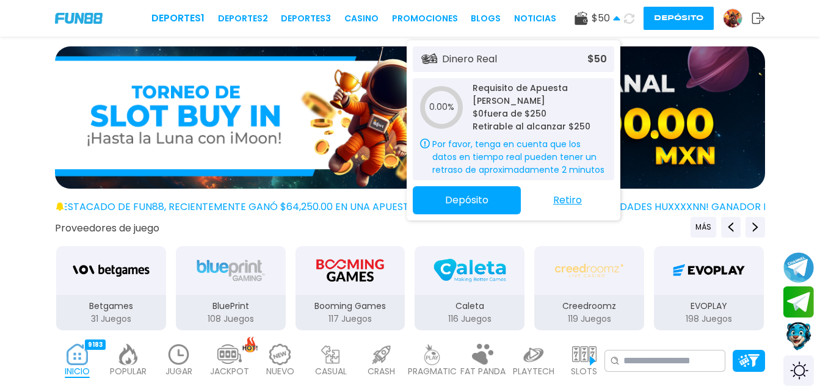
click at [540, 233] on div "Proveedores de juego MÁS" at bounding box center [409, 227] width 717 height 21
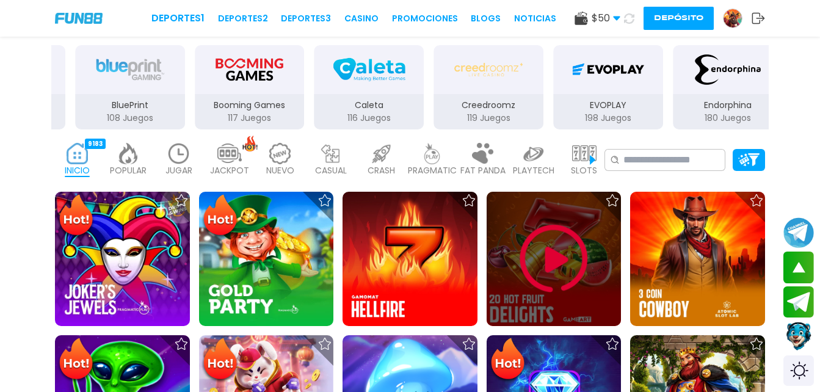
scroll to position [244, 0]
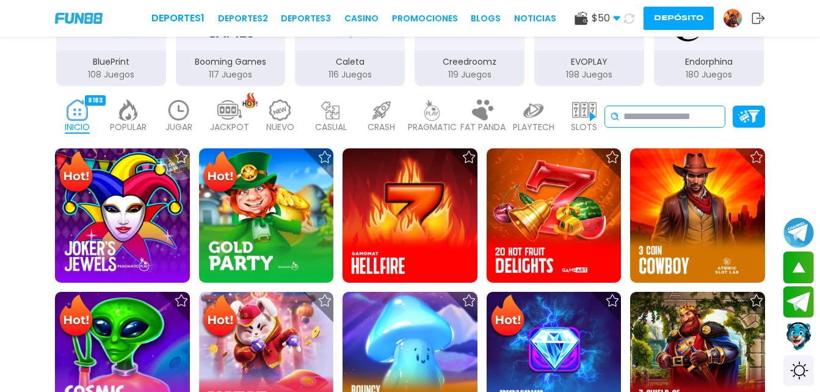
click at [682, 114] on input at bounding box center [671, 116] width 96 height 15
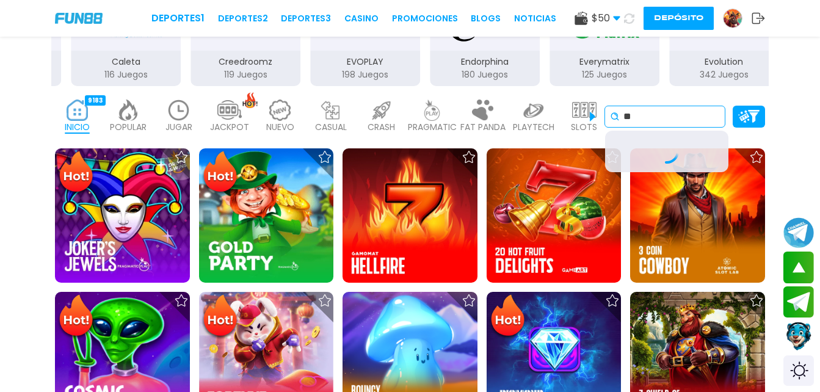
type input "*"
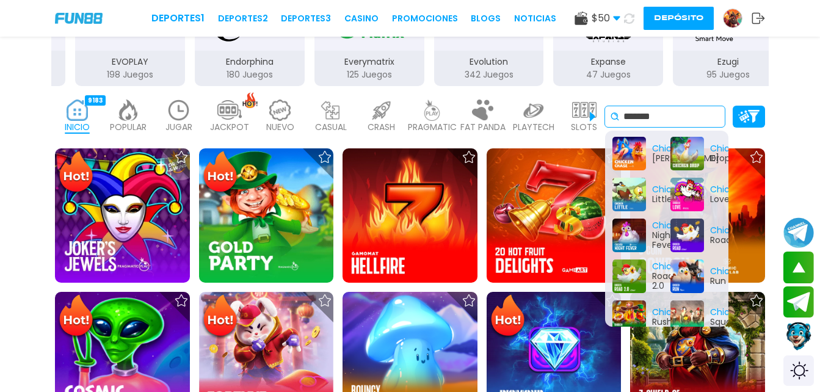
scroll to position [57, 0]
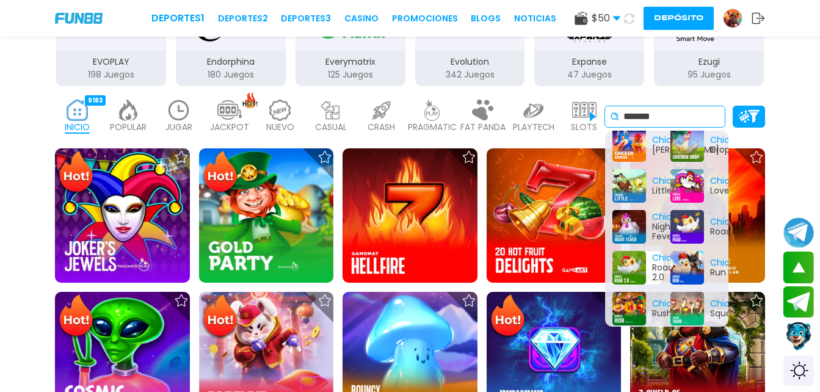
type input "*******"
click at [656, 259] on div "Chicken Road 2.0" at bounding box center [637, 268] width 51 height 34
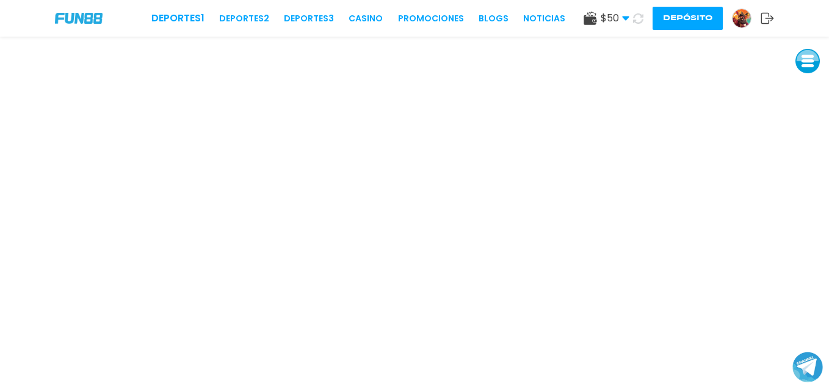
click at [636, 20] on icon at bounding box center [638, 18] width 10 height 10
click at [637, 14] on use at bounding box center [638, 18] width 10 height 10
click at [629, 10] on button at bounding box center [638, 19] width 18 height 18
click at [739, 12] on img at bounding box center [741, 18] width 18 height 18
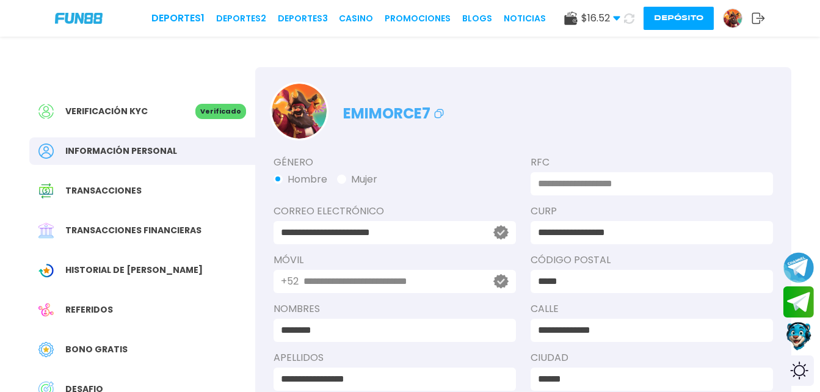
click at [78, 22] on img at bounding box center [79, 18] width 48 height 10
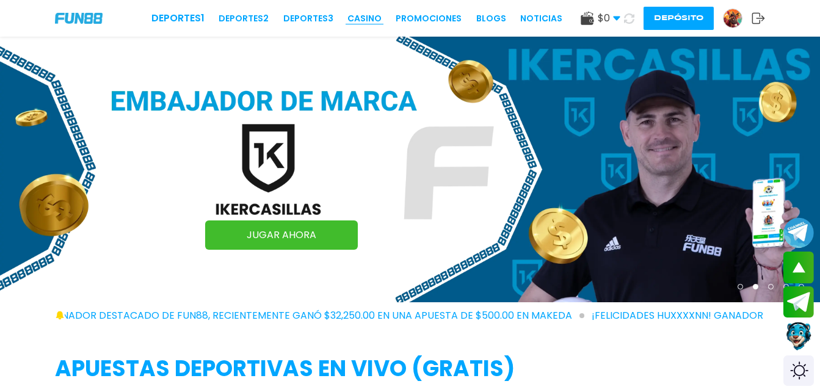
click at [365, 24] on link "CASINO" at bounding box center [364, 18] width 34 height 13
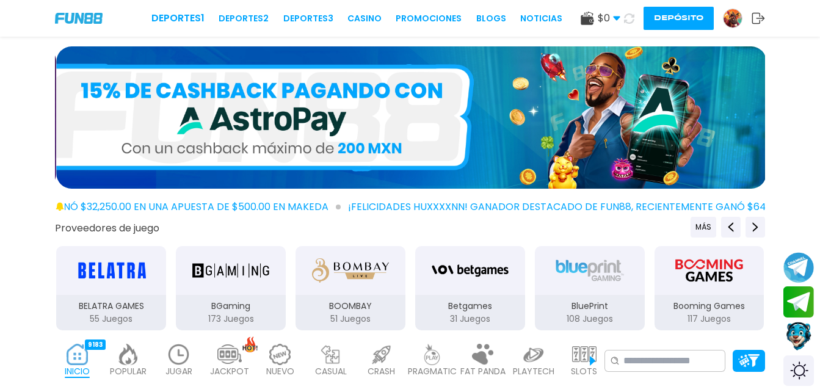
scroll to position [183, 0]
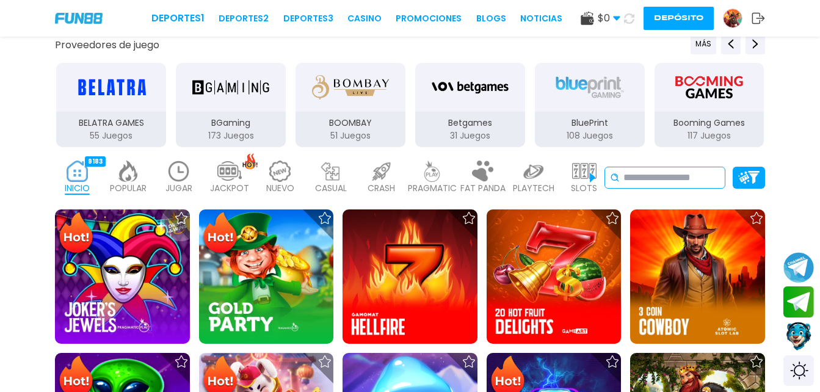
click at [651, 180] on input at bounding box center [671, 177] width 96 height 15
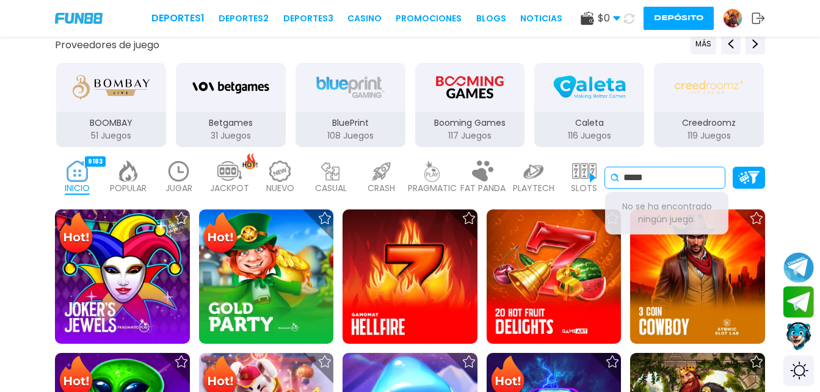
click at [585, 180] on div "INICIO 9183 POPULAR 40 JUGAR 4 JACKPOT 133 NUEVO 1656 CASUAL 17 CRASH 50 PRAGMA…" at bounding box center [410, 177] width 820 height 49
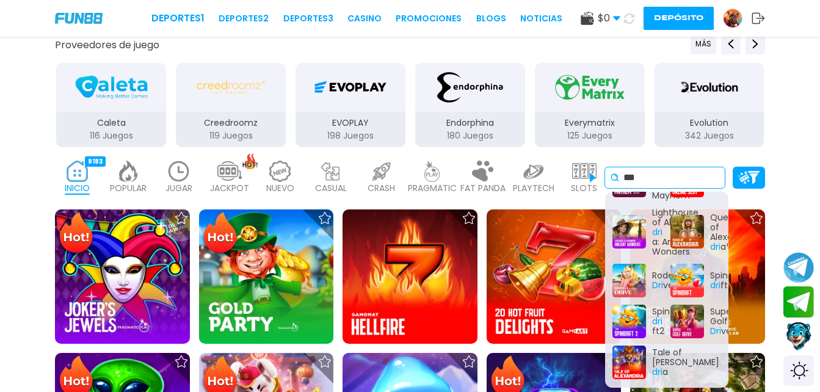
scroll to position [73, 0]
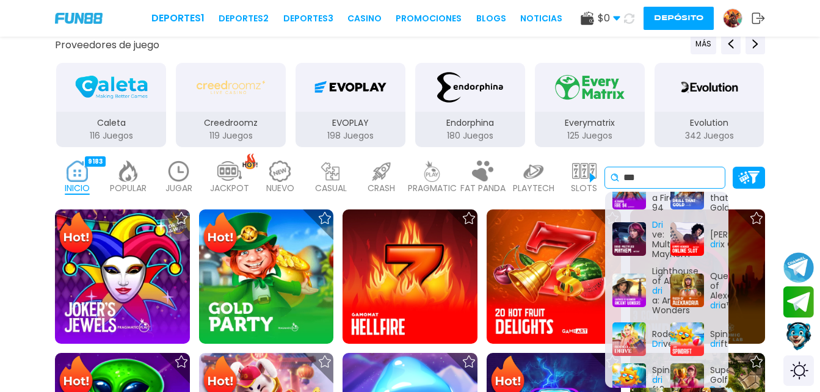
type input "***"
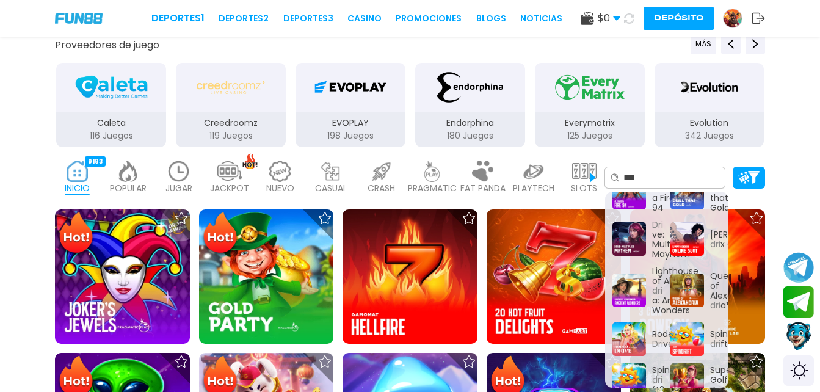
click at [803, 111] on div "Proveedores de juego MÁS 3Oaks 76 Juegos Aspect 132 Juegos Atomic 41 Juegos BEL…" at bounding box center [410, 91] width 820 height 115
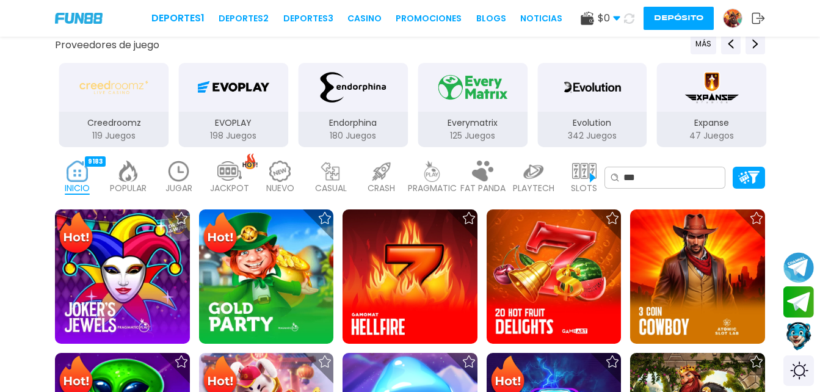
drag, startPoint x: 803, startPoint y: 111, endPoint x: 731, endPoint y: 17, distance: 118.4
click at [731, 17] on img at bounding box center [732, 18] width 18 height 18
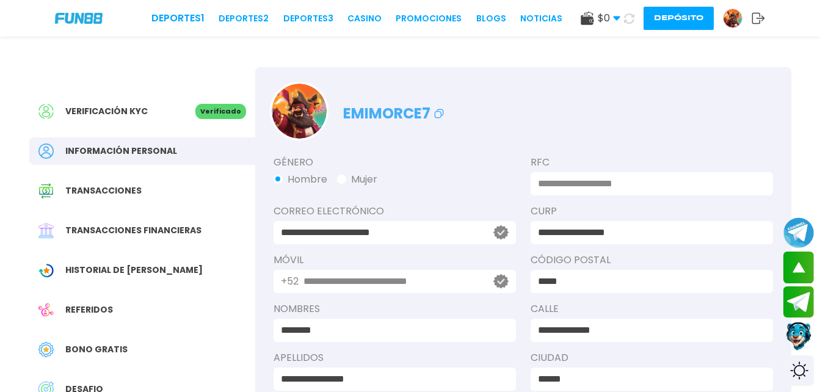
click at [109, 110] on span "Verificación KYC" at bounding box center [106, 111] width 82 height 13
click at [134, 154] on span "Información personal" at bounding box center [121, 151] width 112 height 13
click at [124, 189] on span "Transacciones" at bounding box center [103, 190] width 76 height 13
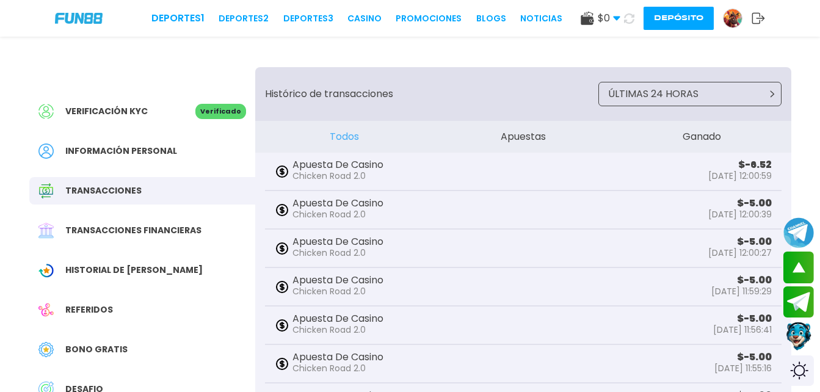
click at [725, 15] on img at bounding box center [732, 18] width 18 height 18
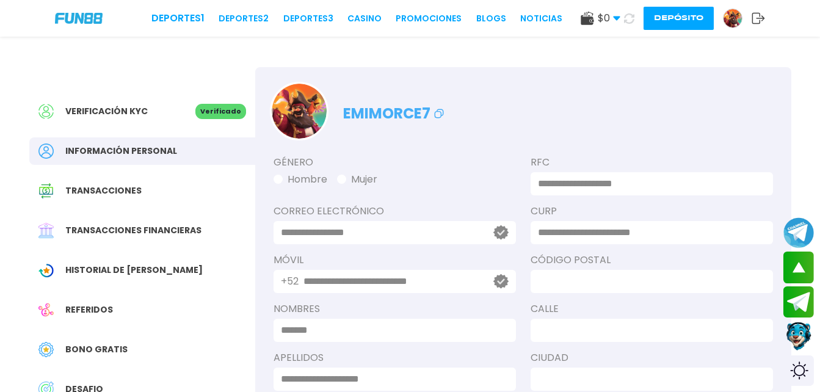
type input "**********"
type input "********"
type input "**********"
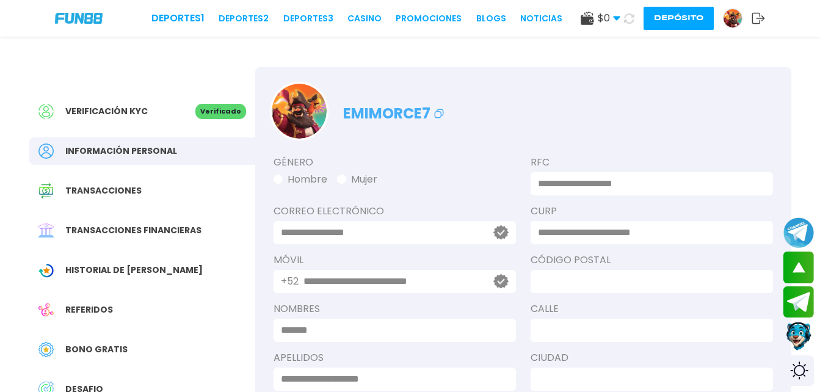
type input "**********"
type input "*****"
type input "**********"
type input "******"
type input "********"
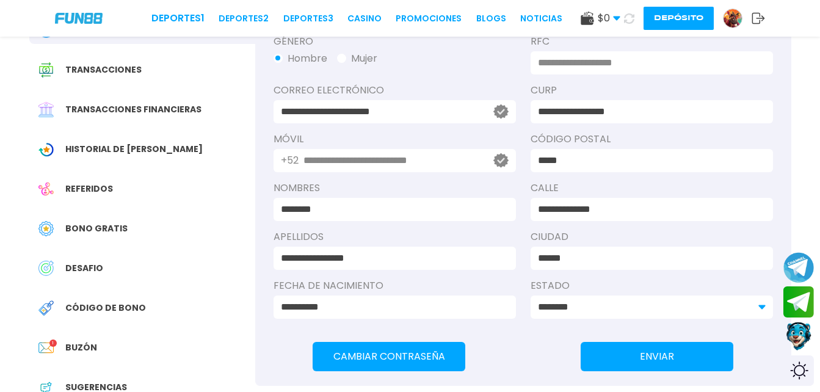
scroll to position [122, 0]
